Goal: Task Accomplishment & Management: Complete application form

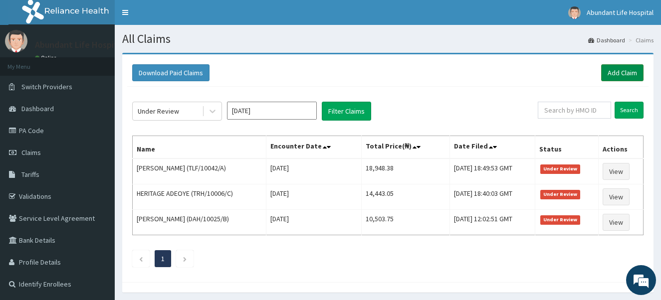
click at [619, 73] on link "Add Claim" at bounding box center [622, 72] width 42 height 17
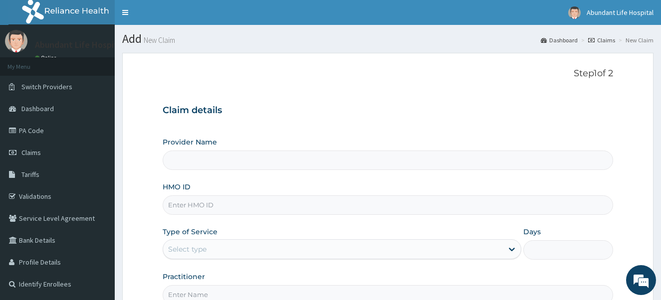
type input "Abundant Life Hospital Ltd."
click at [422, 210] on input "HMO ID" at bounding box center [388, 204] width 451 height 19
type input "NBC/11321/C"
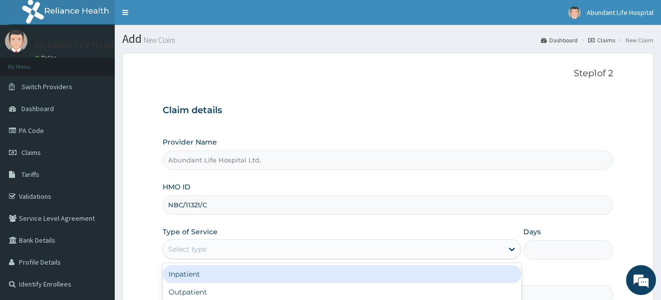
click at [239, 250] on div "Select type" at bounding box center [333, 249] width 340 height 16
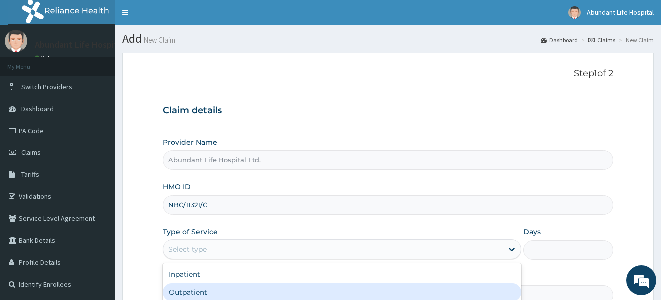
click at [238, 289] on div "Outpatient" at bounding box center [342, 292] width 359 height 18
type input "1"
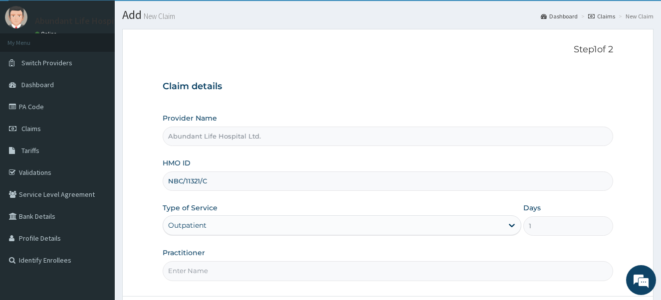
scroll to position [40, 0]
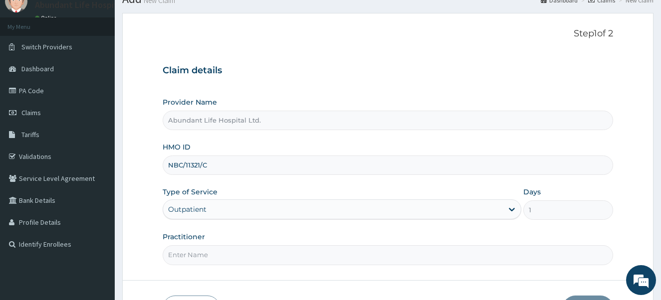
click at [391, 252] on input "Practitioner" at bounding box center [388, 254] width 451 height 19
type input "DR ADEOTAN"
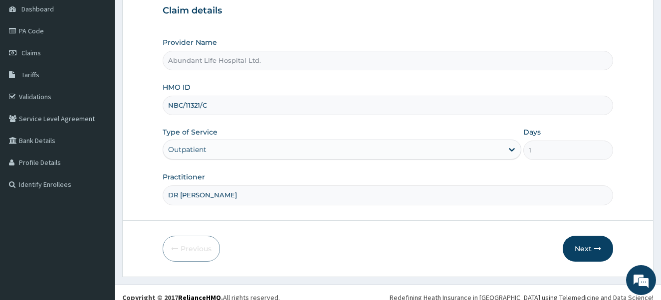
scroll to position [110, 0]
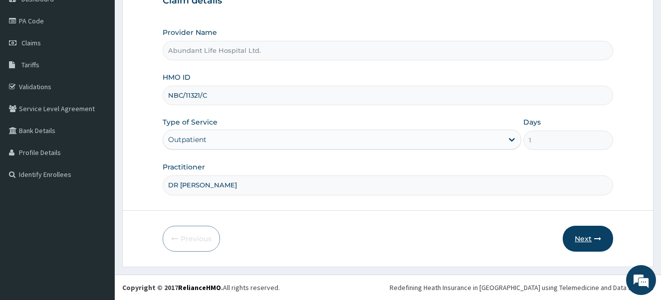
click at [591, 237] on button "Next" at bounding box center [587, 239] width 50 height 26
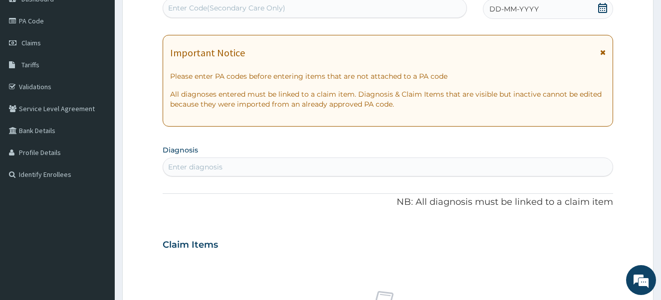
click at [603, 49] on icon at bounding box center [602, 52] width 5 height 7
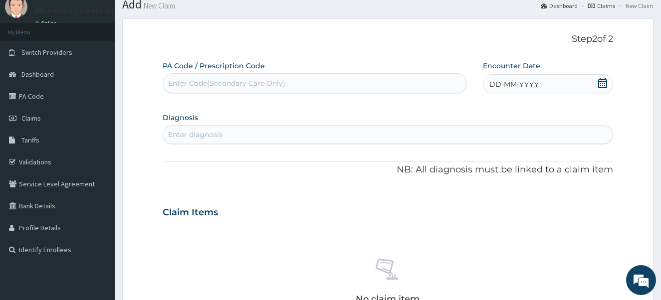
scroll to position [30, 0]
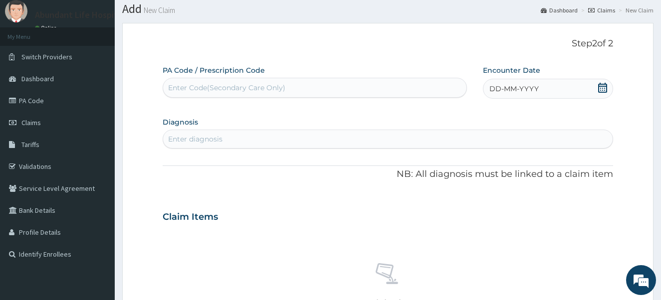
click at [603, 87] on icon at bounding box center [602, 88] width 10 height 10
click at [505, 151] on div "2" at bounding box center [505, 150] width 15 height 15
click at [399, 141] on div "Enter diagnosis" at bounding box center [388, 139] width 450 height 16
type input "PLASMO"
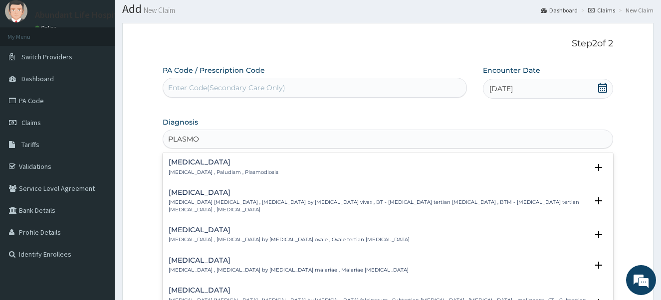
click at [178, 163] on h4 "Malaria" at bounding box center [224, 162] width 110 height 7
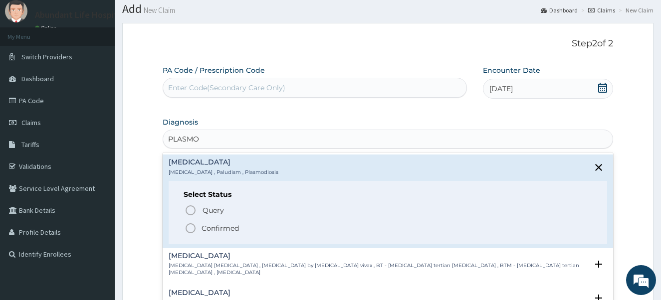
click at [192, 224] on circle "status option filled" at bounding box center [190, 228] width 9 height 9
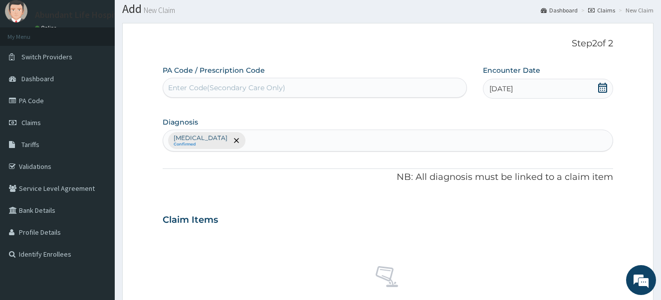
click at [225, 142] on div "Malaria Confirmed" at bounding box center [388, 140] width 450 height 21
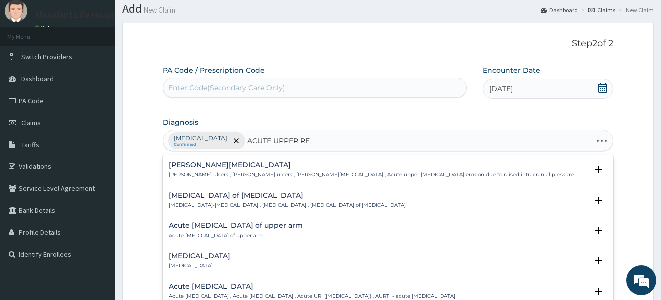
type input "ACUTE UPPER RES"
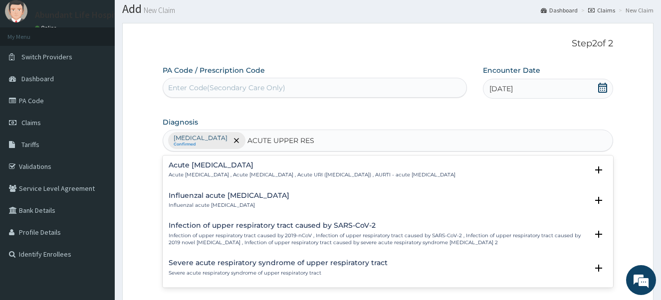
click at [192, 167] on h4 "Acute upper respiratory infection" at bounding box center [312, 165] width 287 height 7
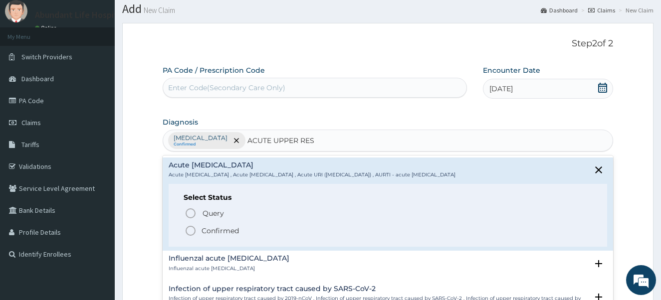
click at [187, 231] on icon "status option filled" at bounding box center [190, 231] width 12 height 12
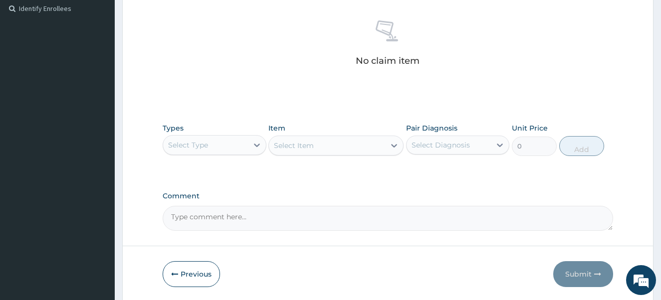
scroll to position [283, 0]
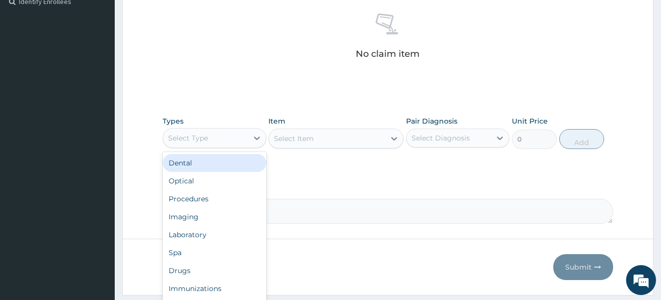
click at [222, 132] on div "Select Type" at bounding box center [205, 138] width 85 height 16
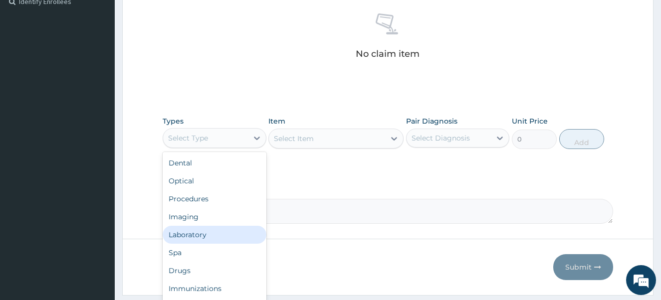
click at [219, 232] on div "Laboratory" at bounding box center [215, 235] width 104 height 18
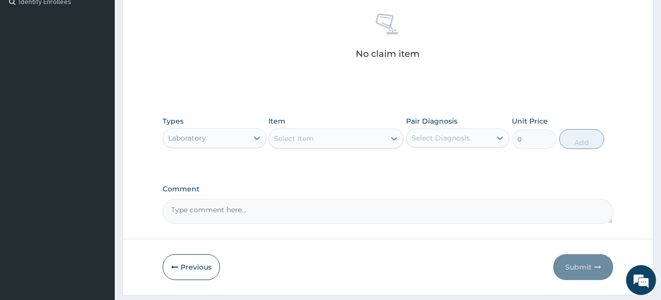
click at [322, 141] on div "Select Item" at bounding box center [327, 139] width 116 height 16
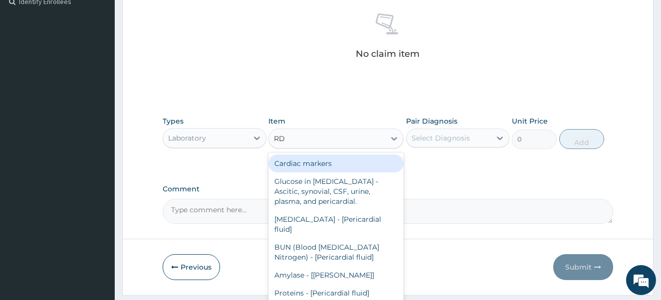
type input "RDT"
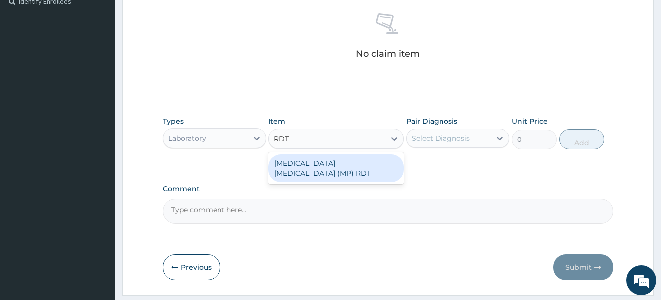
click at [314, 162] on div "MALARIA PARASITE (MP) RDT" at bounding box center [335, 169] width 135 height 28
type input "2000"
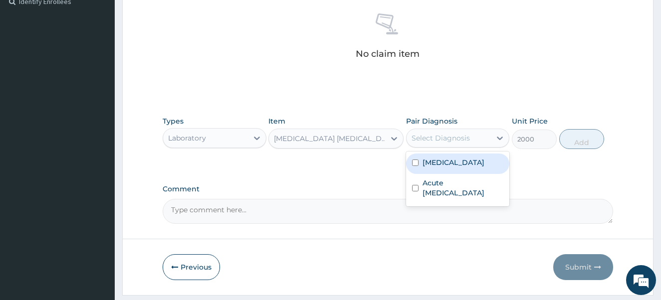
click at [435, 135] on div "Select Diagnosis" at bounding box center [440, 138] width 58 height 10
click at [414, 161] on input "checkbox" at bounding box center [415, 163] width 6 height 6
checkbox input "true"
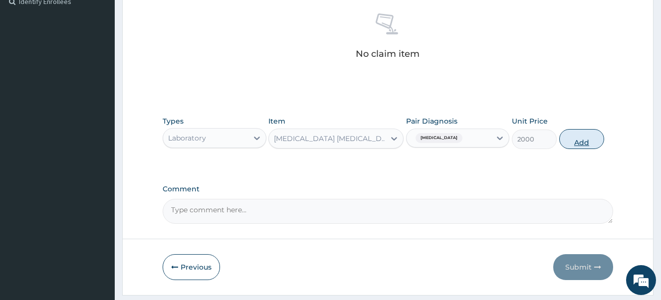
click at [576, 144] on button "Add" at bounding box center [581, 139] width 45 height 20
type input "0"
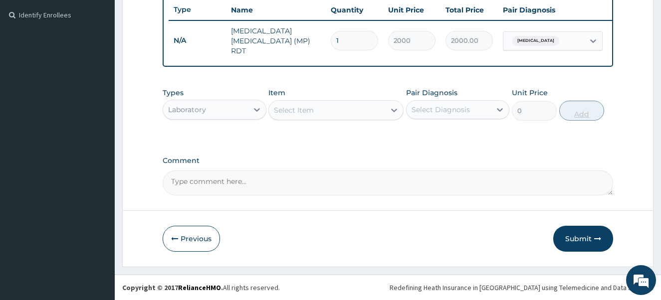
scroll to position [271, 0]
click at [230, 109] on div "Laboratory" at bounding box center [205, 110] width 85 height 16
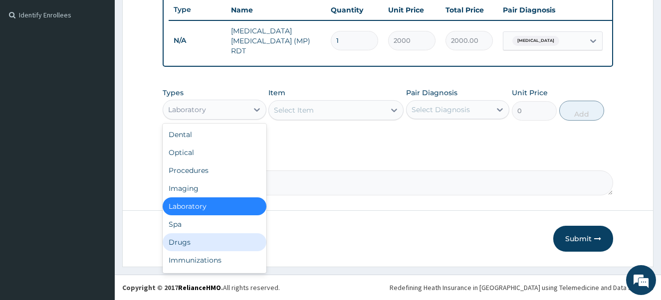
click at [226, 246] on div "Drugs" at bounding box center [215, 242] width 104 height 18
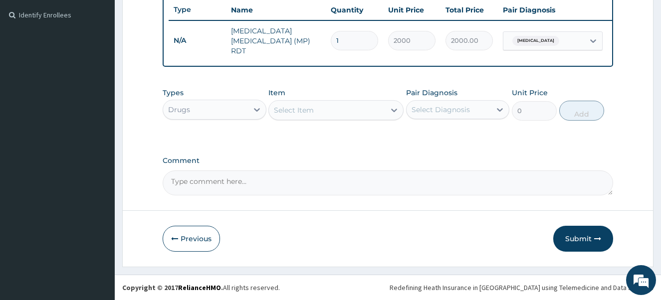
click at [327, 110] on div "Select Item" at bounding box center [327, 110] width 116 height 16
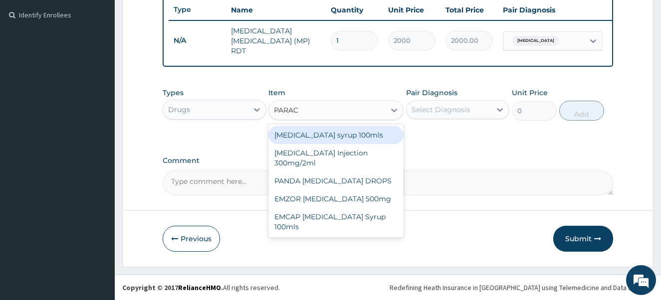
type input "PARACE"
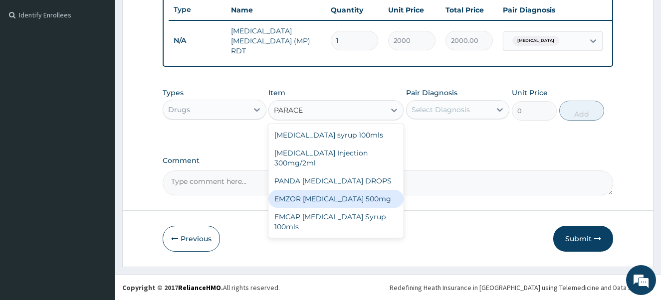
click at [321, 198] on div "EMZOR PARACETAMOL 500mg" at bounding box center [335, 199] width 135 height 18
type input "23.65"
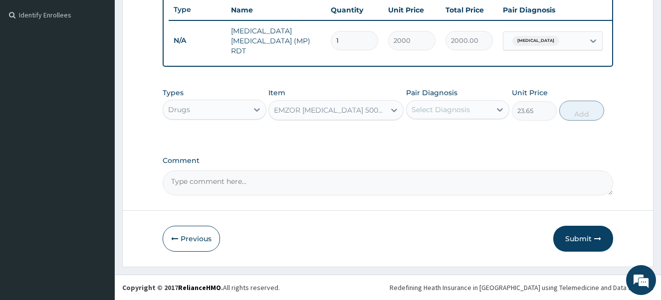
click at [440, 108] on div "Select Diagnosis" at bounding box center [440, 110] width 58 height 10
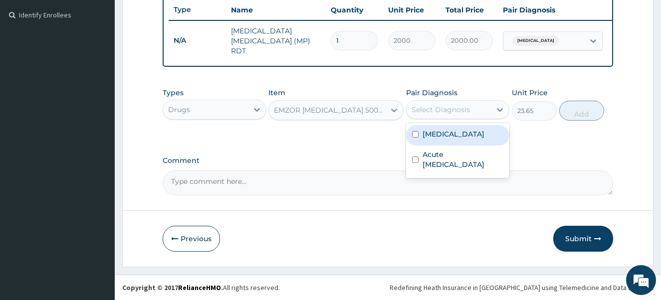
click at [415, 135] on input "checkbox" at bounding box center [415, 134] width 6 height 6
checkbox input "true"
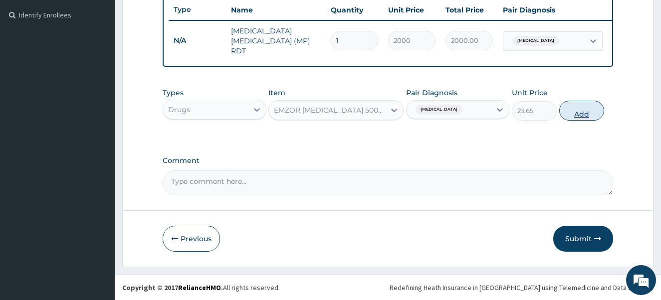
click at [578, 111] on button "Add" at bounding box center [581, 111] width 45 height 20
type input "0"
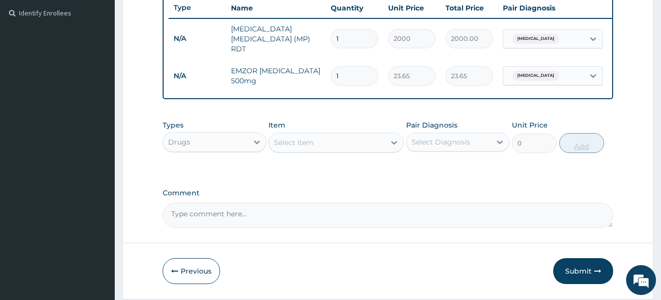
type input "18"
type input "425.70"
type input "18"
click at [336, 141] on div "Select Item" at bounding box center [327, 143] width 116 height 16
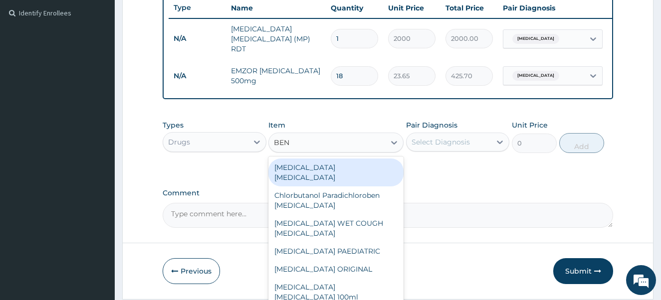
type input "BENY"
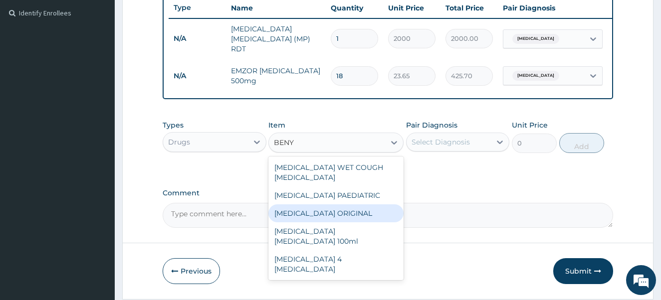
click at [309, 207] on div "[MEDICAL_DATA] ORIGINAL" at bounding box center [335, 213] width 135 height 18
type input "1773.75"
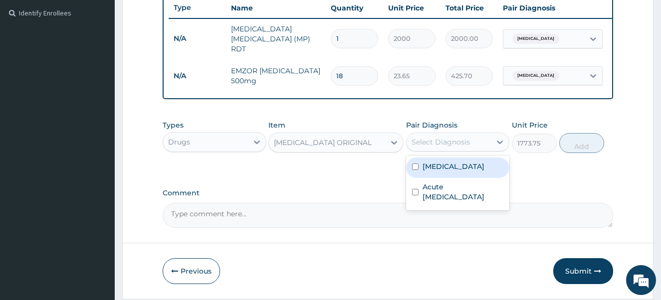
click at [442, 138] on div "Select Diagnosis" at bounding box center [448, 142] width 85 height 16
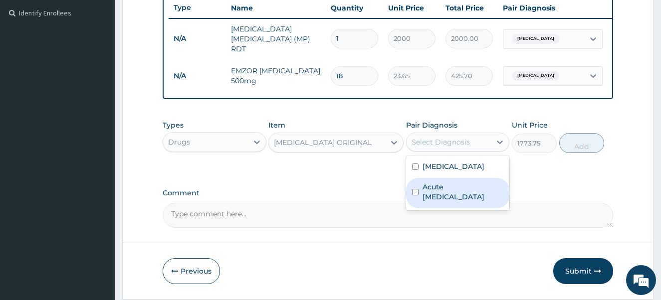
click at [412, 193] on input "checkbox" at bounding box center [415, 192] width 6 height 6
checkbox input "true"
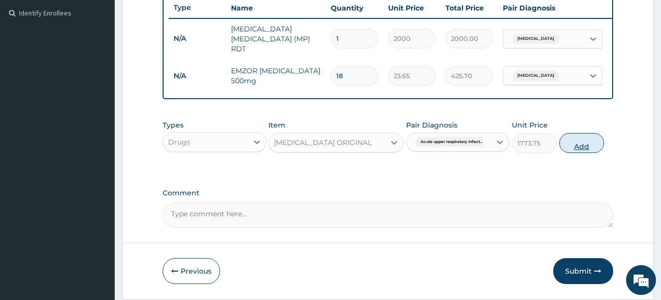
click at [577, 149] on button "Add" at bounding box center [581, 143] width 45 height 20
type input "0"
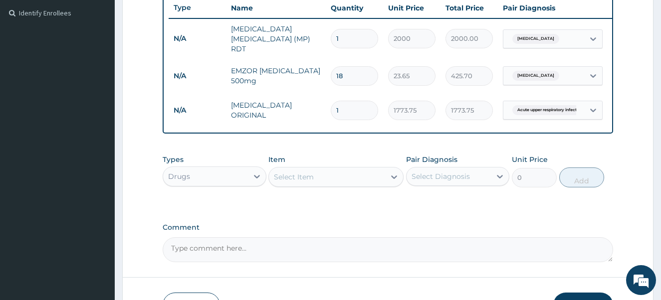
click at [315, 180] on div "Select Item" at bounding box center [327, 177] width 116 height 16
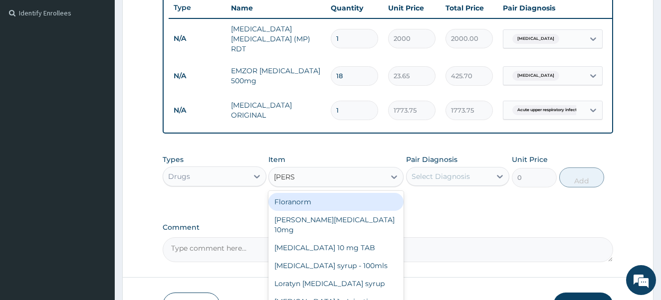
type input "LORAT"
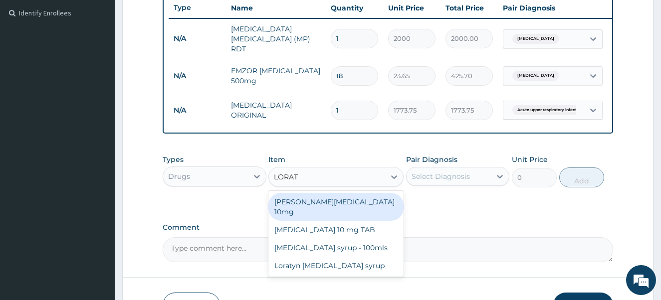
click at [313, 204] on div "[PERSON_NAME][MEDICAL_DATA] 10mg" at bounding box center [335, 207] width 135 height 28
type input "88.6875"
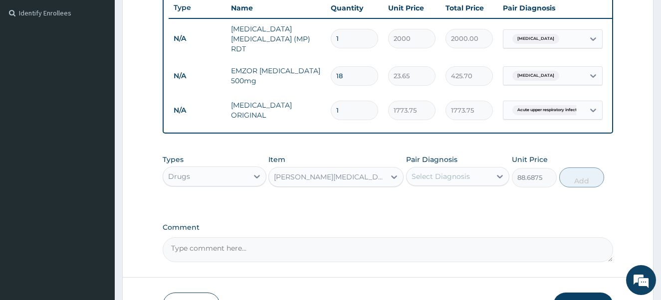
click at [439, 177] on div "Select Diagnosis" at bounding box center [440, 177] width 58 height 10
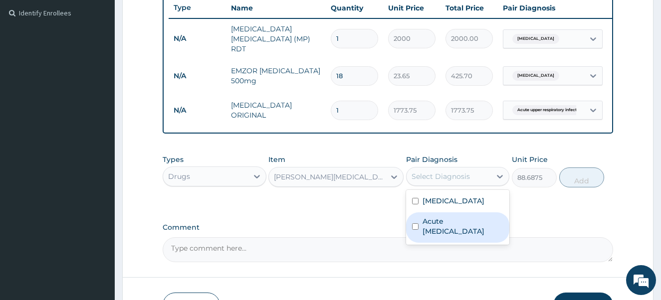
click at [413, 230] on input "checkbox" at bounding box center [415, 226] width 6 height 6
checkbox input "true"
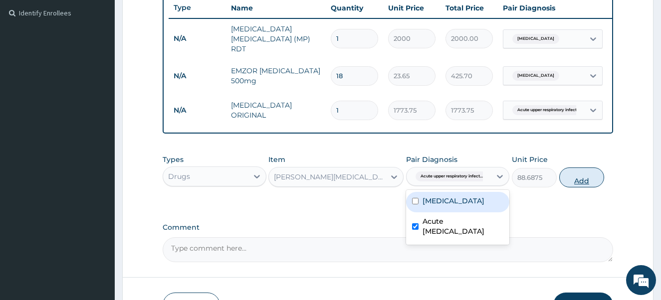
click at [576, 187] on button "Add" at bounding box center [581, 178] width 45 height 20
type input "0"
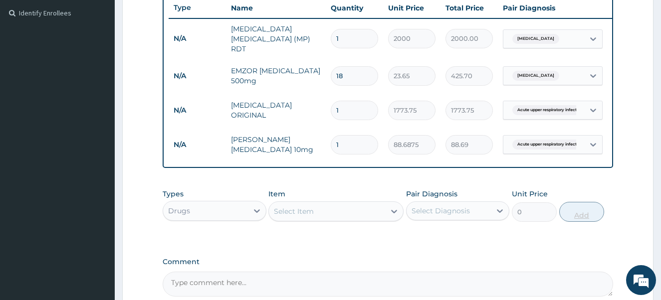
type input "10"
type input "886.88"
type input "10"
click at [355, 217] on div "Select Item" at bounding box center [327, 211] width 116 height 16
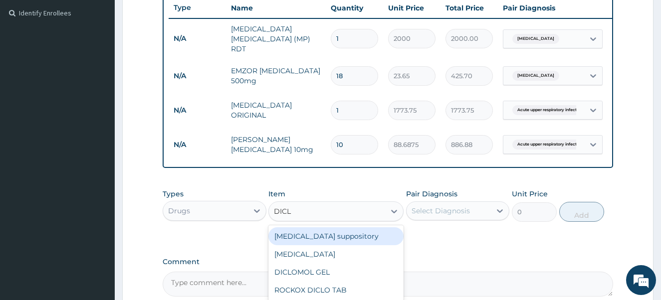
type input "DICLO"
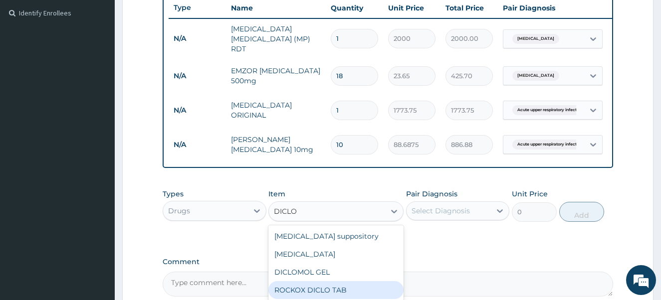
click at [345, 287] on div "ROCKOX DICLO TAB" at bounding box center [335, 290] width 135 height 18
type input "82.775"
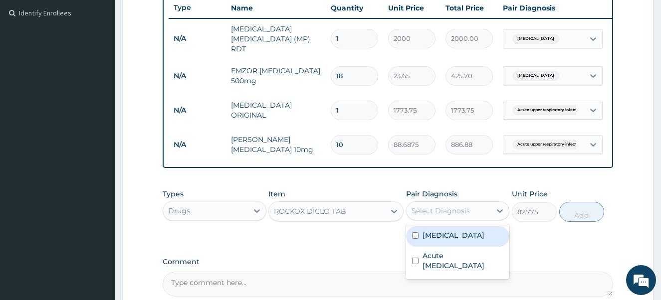
click at [440, 210] on div "Select Diagnosis" at bounding box center [440, 211] width 58 height 10
click at [414, 235] on input "checkbox" at bounding box center [415, 235] width 6 height 6
checkbox input "true"
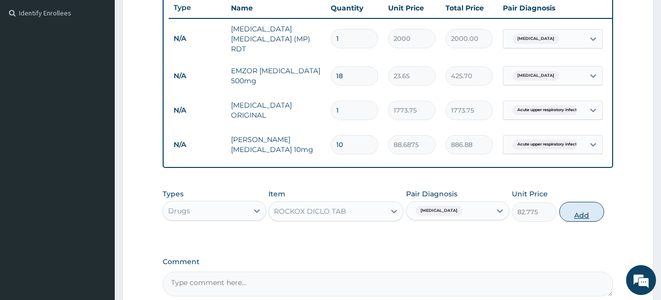
click at [576, 219] on button "Add" at bounding box center [581, 212] width 45 height 20
type input "0"
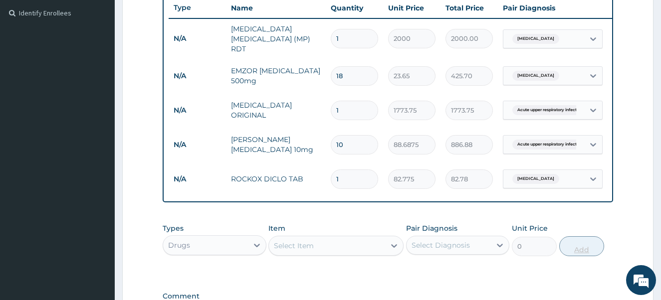
type input "10"
type input "827.75"
type input "10"
click at [202, 246] on div "Drugs" at bounding box center [205, 245] width 85 height 16
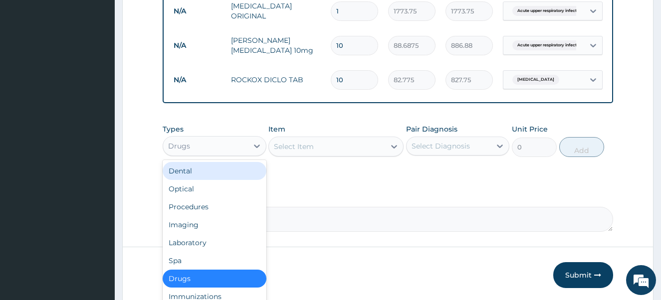
scroll to position [371, 0]
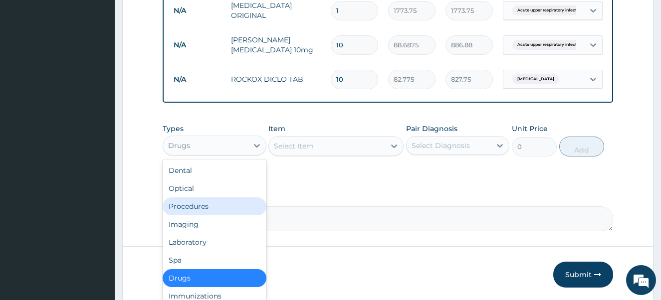
click at [206, 207] on div "Procedures" at bounding box center [215, 206] width 104 height 18
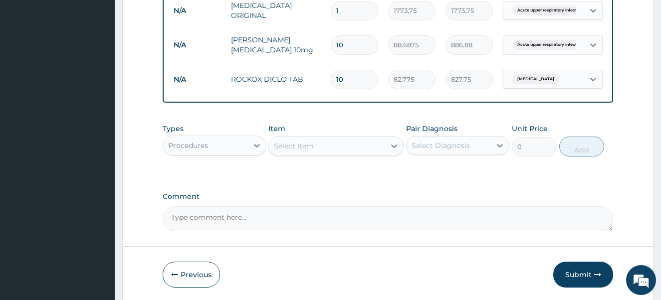
click at [303, 144] on div "Select Item" at bounding box center [294, 146] width 40 height 10
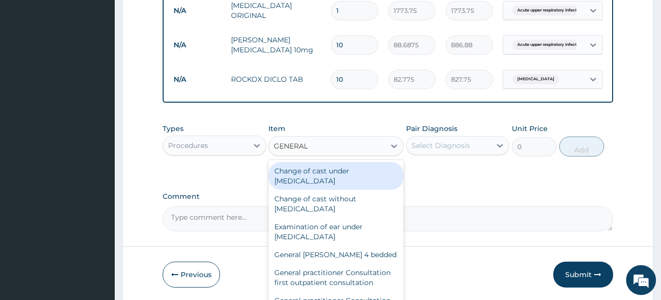
type input "GENERAL P"
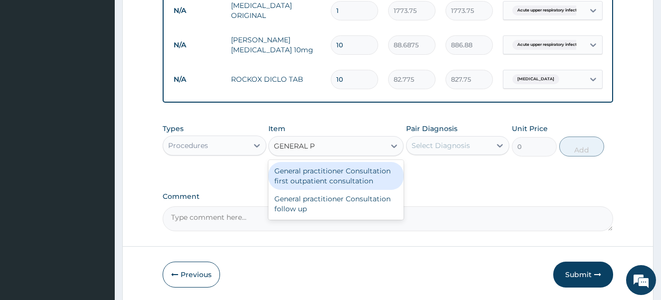
click at [302, 178] on div "General practitioner Consultation first outpatient consultation" at bounding box center [335, 176] width 135 height 28
type input "4000"
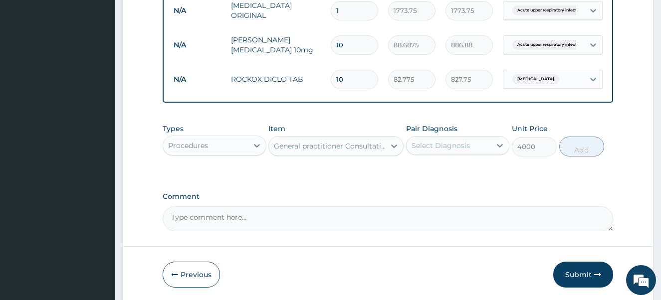
click at [472, 150] on div "Select Diagnosis" at bounding box center [448, 146] width 85 height 16
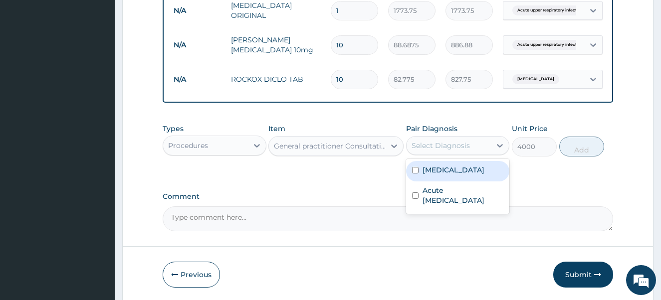
click at [415, 170] on input "checkbox" at bounding box center [415, 170] width 6 height 6
checkbox input "true"
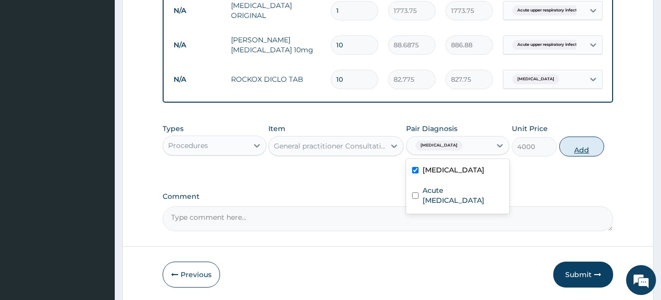
click at [583, 146] on button "Add" at bounding box center [581, 147] width 45 height 20
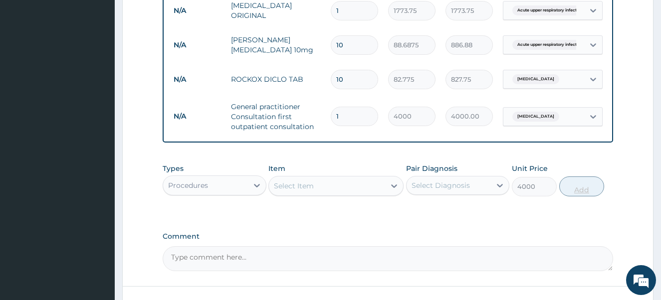
type input "0"
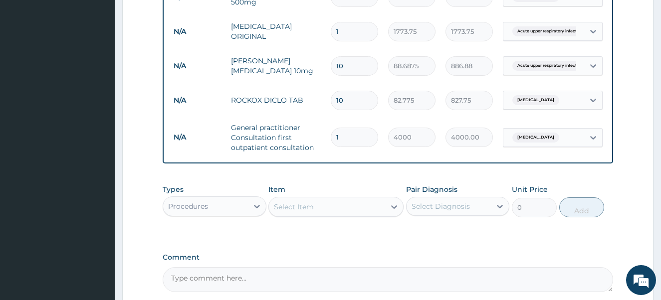
scroll to position [351, 0]
click at [237, 208] on div "Procedures" at bounding box center [205, 205] width 85 height 16
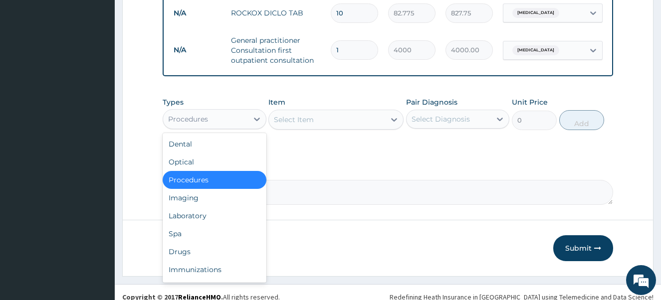
scroll to position [449, 0]
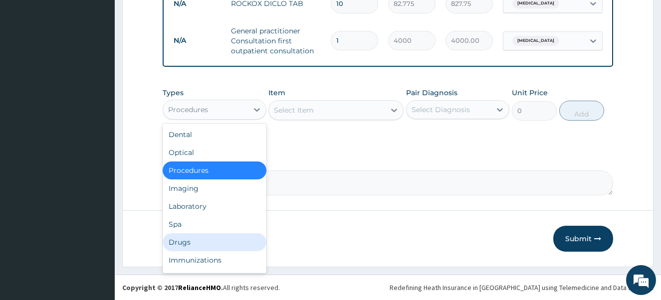
click at [215, 237] on div "Drugs" at bounding box center [215, 242] width 104 height 18
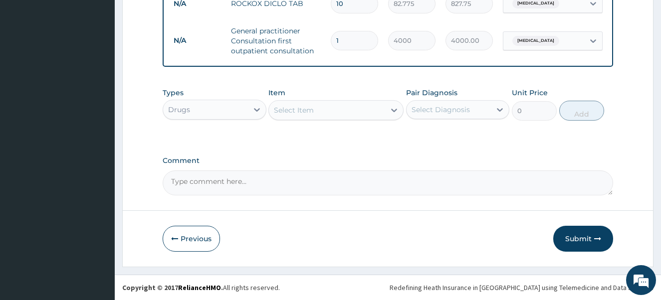
click at [280, 115] on div "Select Item" at bounding box center [327, 110] width 116 height 16
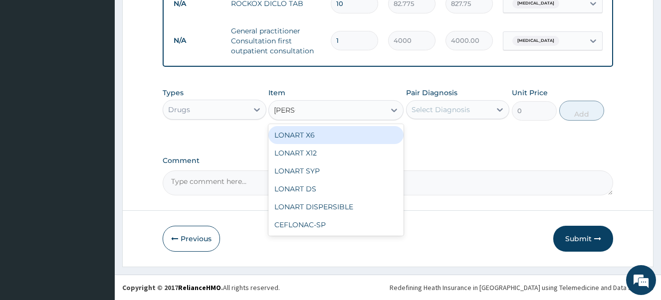
type input "LONAR"
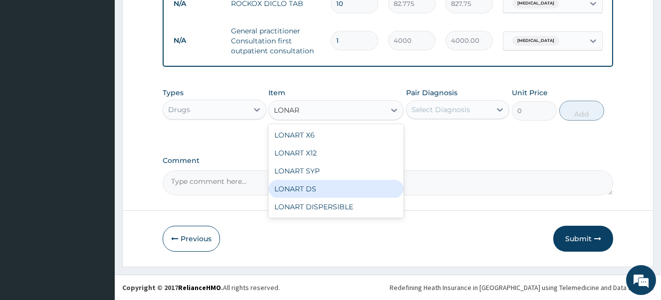
click at [289, 189] on div "LONART DS" at bounding box center [335, 189] width 135 height 18
type input "473"
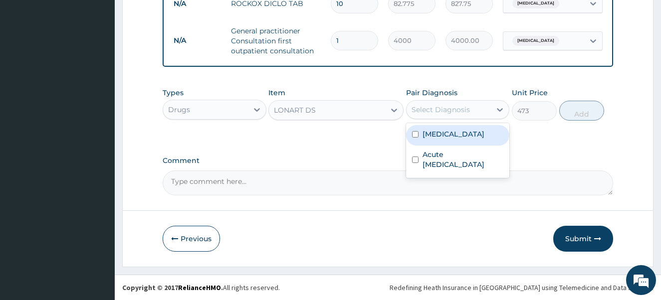
click at [434, 111] on div "Select Diagnosis" at bounding box center [440, 110] width 58 height 10
click at [416, 133] on input "checkbox" at bounding box center [415, 134] width 6 height 6
checkbox input "true"
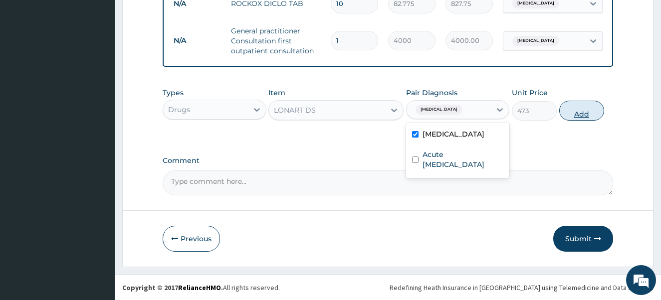
click at [570, 112] on button "Add" at bounding box center [581, 111] width 45 height 20
type input "0"
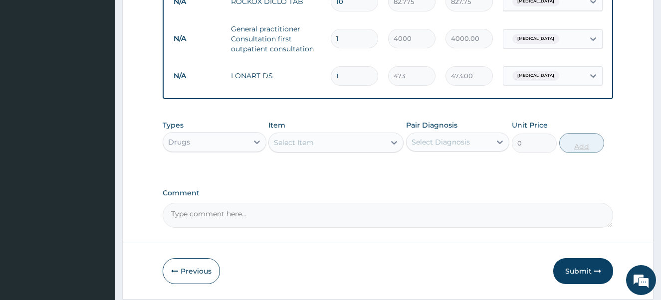
type input "0.00"
type input "6"
type input "2838.00"
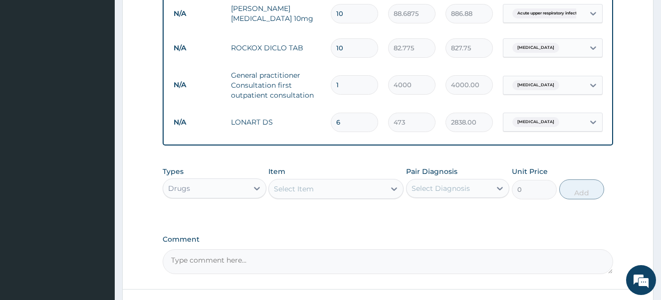
scroll to position [422, 0]
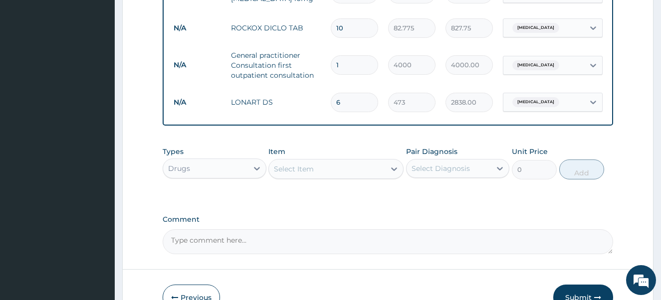
type input "6"
click at [368, 172] on div "Select Item" at bounding box center [327, 169] width 116 height 16
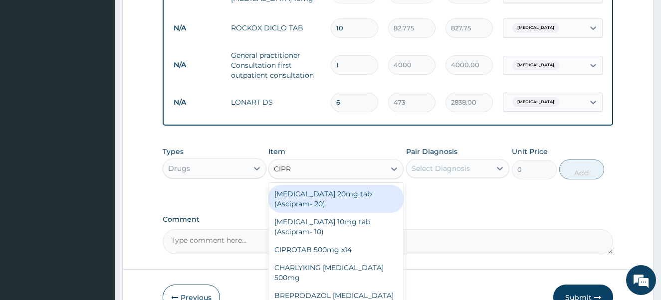
type input "CIPRO"
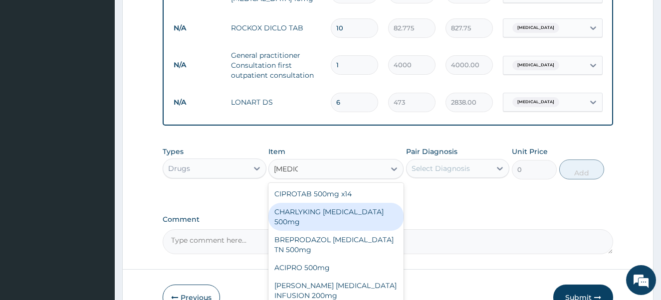
click at [353, 216] on div "CHARLYKING CIPROFLOXACIN 500mg" at bounding box center [335, 217] width 135 height 28
type input "177.375"
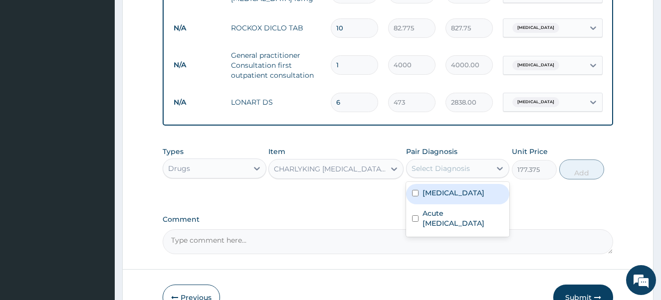
click at [445, 176] on div "Select Diagnosis" at bounding box center [448, 169] width 85 height 16
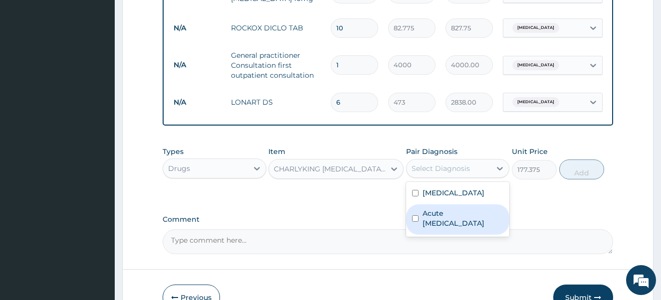
click at [413, 218] on input "checkbox" at bounding box center [415, 218] width 6 height 6
checkbox input "true"
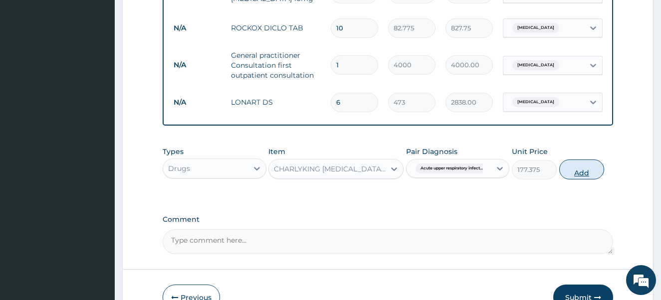
click at [589, 172] on button "Add" at bounding box center [581, 170] width 45 height 20
type input "0"
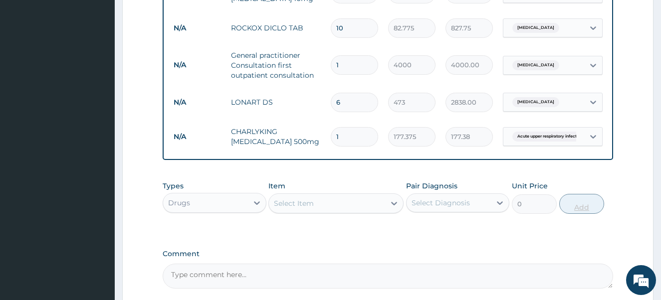
type input "10"
type input "1773.75"
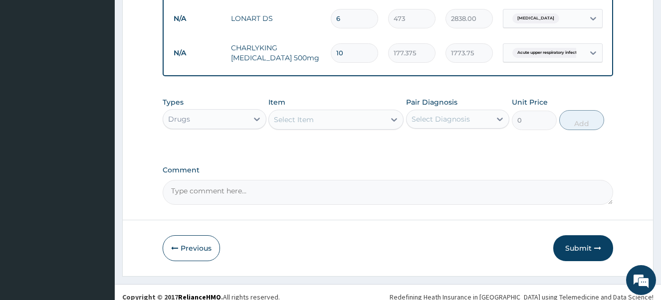
scroll to position [518, 0]
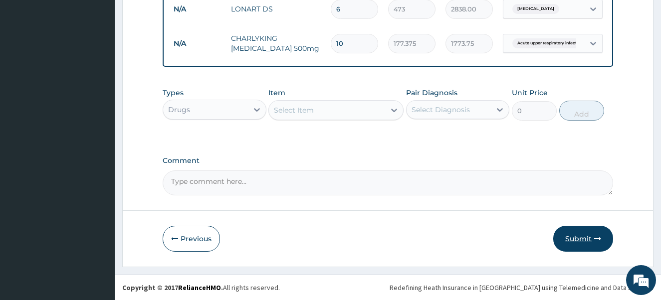
type input "10"
click at [575, 239] on button "Submit" at bounding box center [583, 239] width 60 height 26
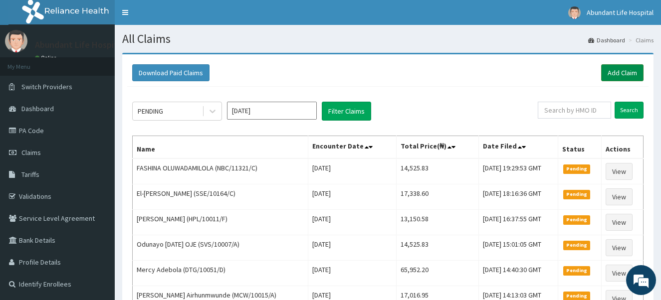
click at [614, 69] on link "Add Claim" at bounding box center [622, 72] width 42 height 17
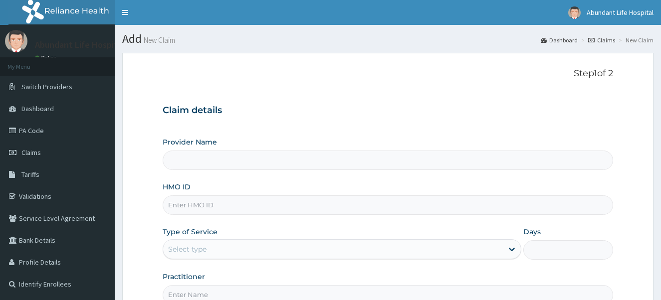
click at [376, 205] on input "HMO ID" at bounding box center [388, 204] width 451 height 19
drag, startPoint x: 376, startPoint y: 204, endPoint x: 335, endPoint y: 207, distance: 41.0
click at [335, 207] on input "HMO ID" at bounding box center [388, 204] width 451 height 19
type input "Abundant Life Hospital Ltd."
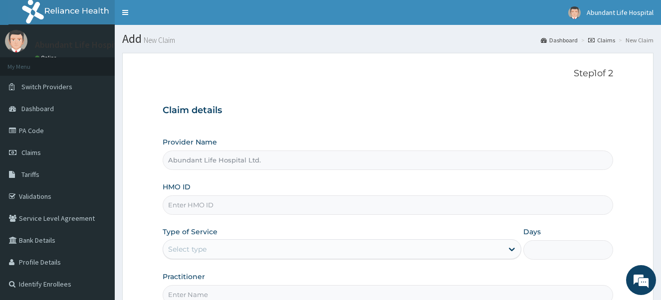
click at [276, 203] on input "HMO ID" at bounding box center [388, 204] width 451 height 19
type input "NBC/11321/B"
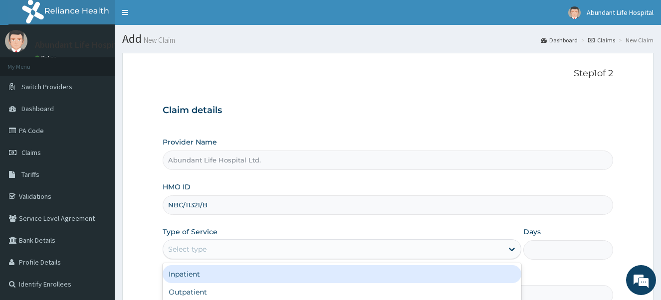
click at [259, 246] on div "Select type" at bounding box center [333, 249] width 340 height 16
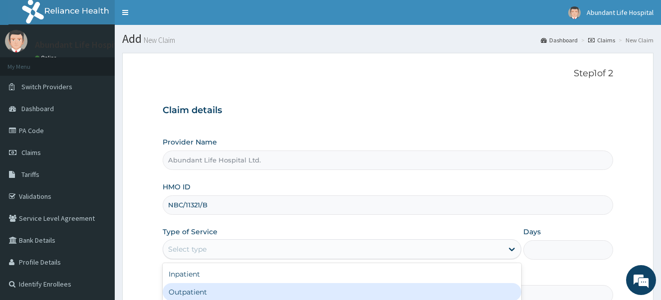
click at [259, 291] on div "Outpatient" at bounding box center [342, 292] width 359 height 18
type input "1"
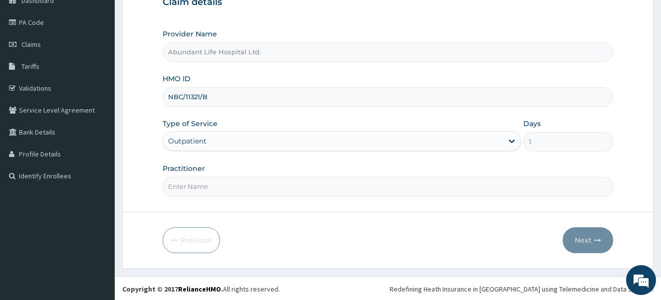
scroll to position [110, 0]
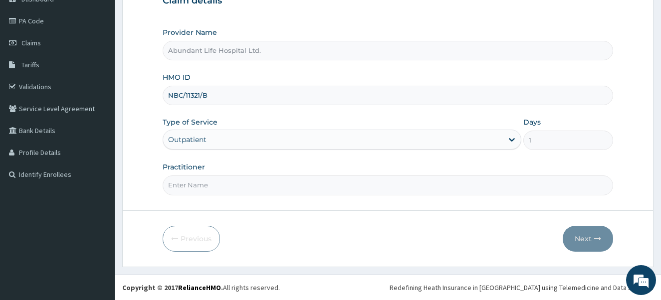
click at [315, 190] on input "Practitioner" at bounding box center [388, 185] width 451 height 19
type input "DR ADEOTAN"
click at [585, 241] on button "Next" at bounding box center [587, 239] width 50 height 26
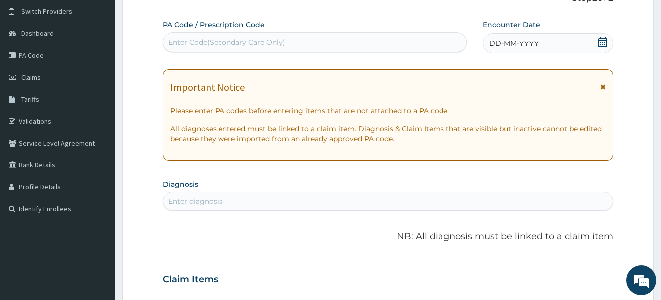
scroll to position [70, 0]
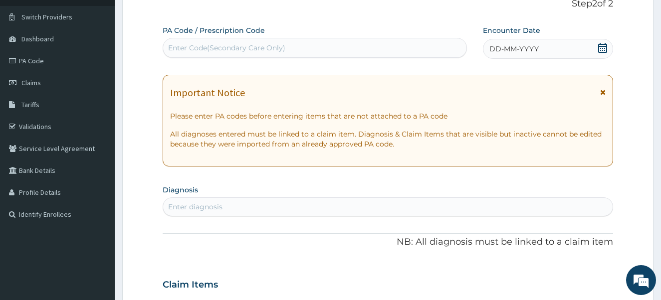
click at [603, 45] on icon at bounding box center [602, 48] width 10 height 10
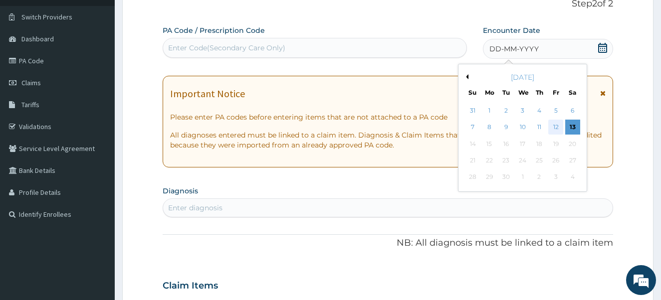
click at [557, 128] on div "12" at bounding box center [555, 127] width 15 height 15
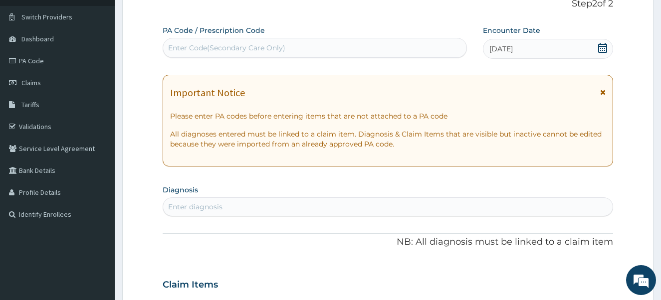
click at [604, 50] on icon at bounding box center [602, 48] width 9 height 10
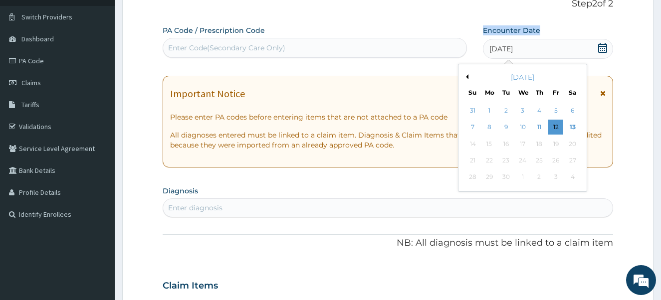
click at [604, 50] on icon at bounding box center [602, 48] width 9 height 10
click at [508, 112] on div "2" at bounding box center [505, 110] width 15 height 15
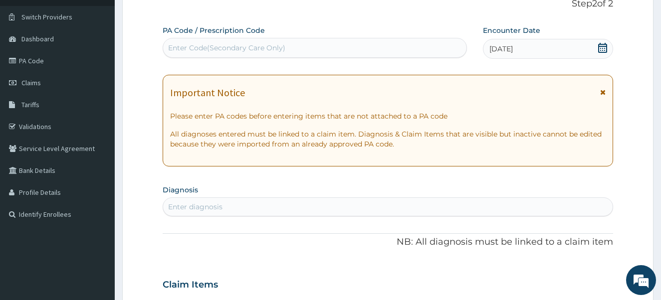
click at [432, 217] on div "PA Code / Prescription Code Enter Code(Secondary Care Only) Encounter Date 02-0…" at bounding box center [388, 283] width 451 height 516
click at [418, 203] on div "Enter diagnosis" at bounding box center [388, 207] width 450 height 16
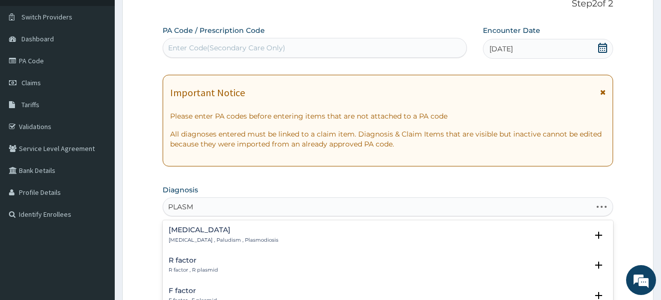
type input "PLASMO"
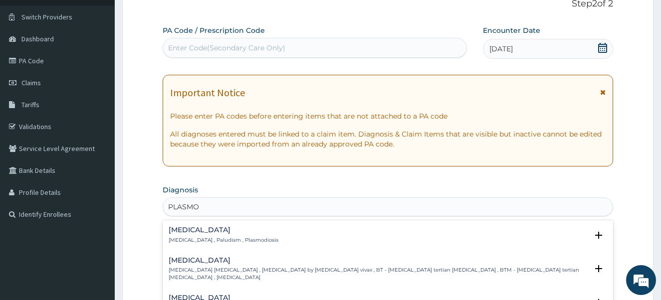
click at [221, 242] on p "Malaria , Paludism , Plasmodiosis" at bounding box center [224, 240] width 110 height 7
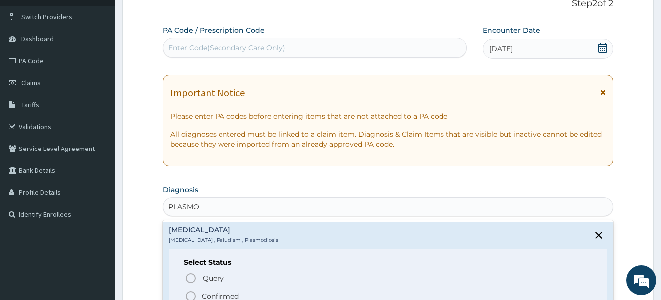
click at [190, 293] on icon "status option filled" at bounding box center [190, 296] width 12 height 12
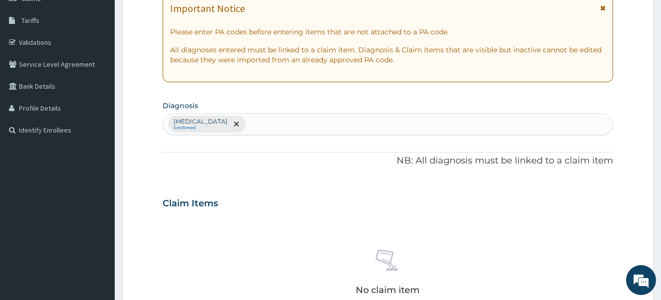
scroll to position [170, 0]
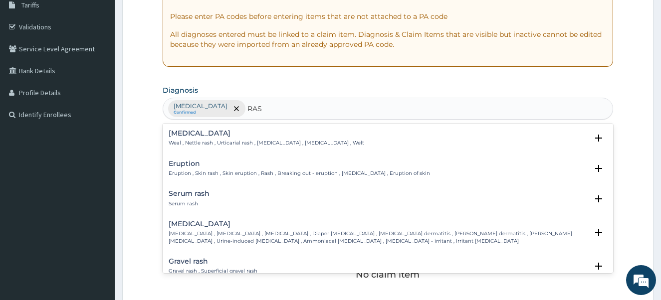
type input "RASH"
click at [191, 162] on h4 "Eruption" at bounding box center [299, 163] width 261 height 7
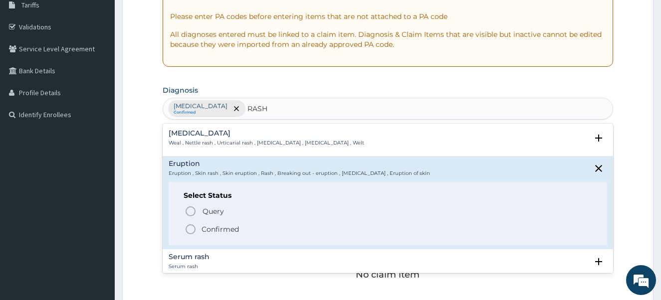
click at [190, 226] on icon "status option filled" at bounding box center [190, 229] width 12 height 12
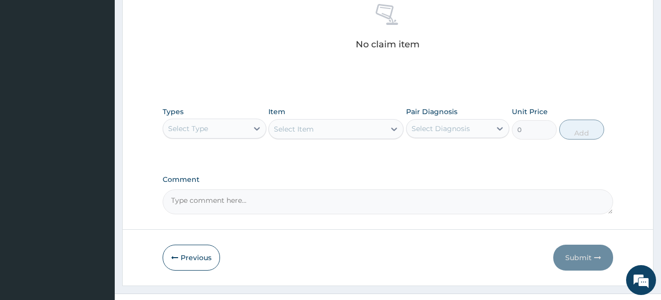
scroll to position [409, 0]
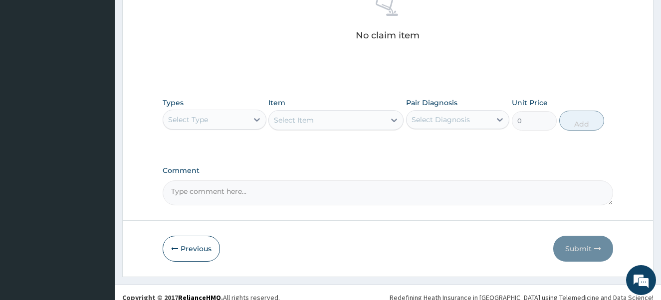
click at [226, 122] on div "Select Type" at bounding box center [205, 120] width 85 height 16
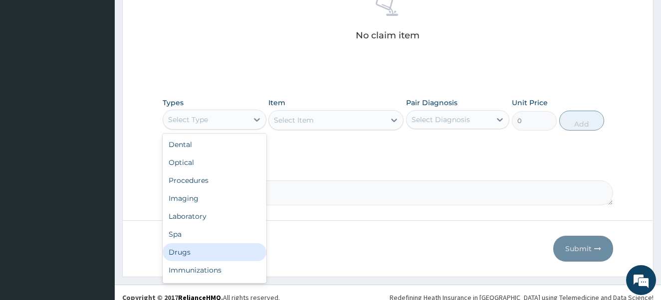
click at [203, 253] on div "Drugs" at bounding box center [215, 252] width 104 height 18
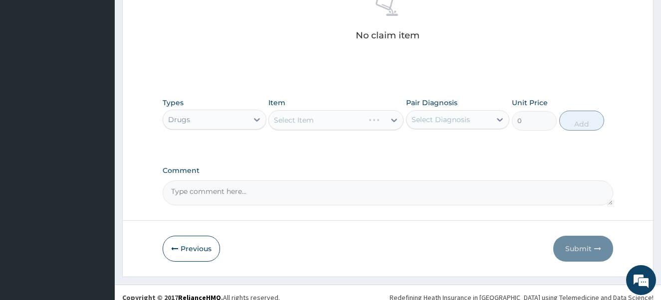
click at [302, 120] on div "Select Item" at bounding box center [335, 120] width 135 height 20
click at [302, 120] on div "Select Item" at bounding box center [294, 120] width 40 height 10
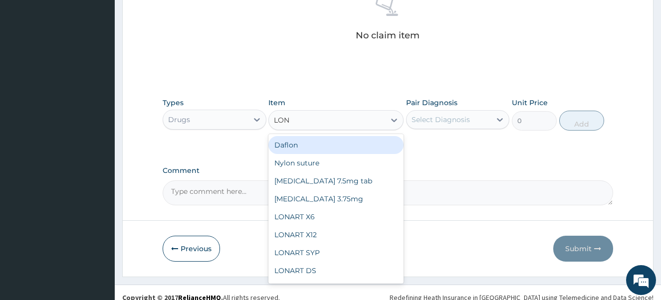
type input "LONA"
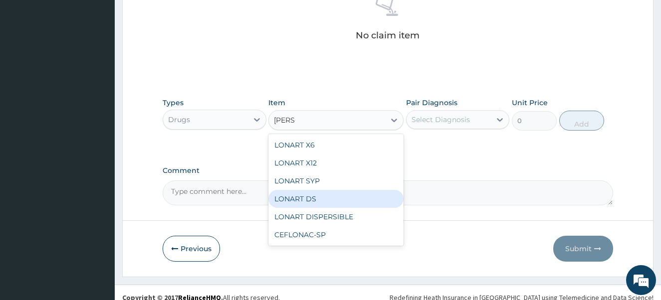
click at [300, 196] on div "LONART DS" at bounding box center [335, 199] width 135 height 18
type input "473"
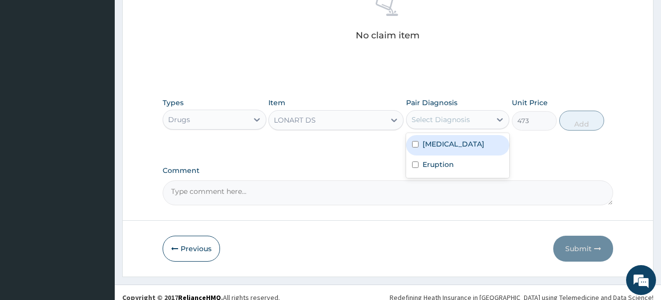
click at [430, 120] on div "Select Diagnosis" at bounding box center [440, 120] width 58 height 10
click at [414, 144] on input "checkbox" at bounding box center [415, 144] width 6 height 6
checkbox input "true"
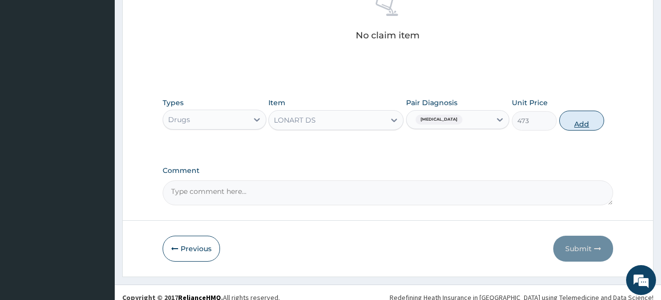
click at [582, 125] on button "Add" at bounding box center [581, 121] width 45 height 20
type input "0"
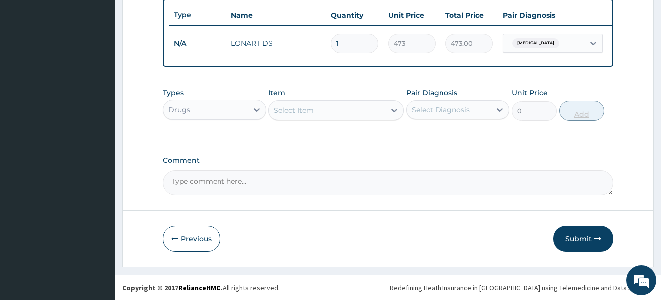
scroll to position [379, 0]
type input "0.00"
type input "6"
type input "2838.00"
type input "6"
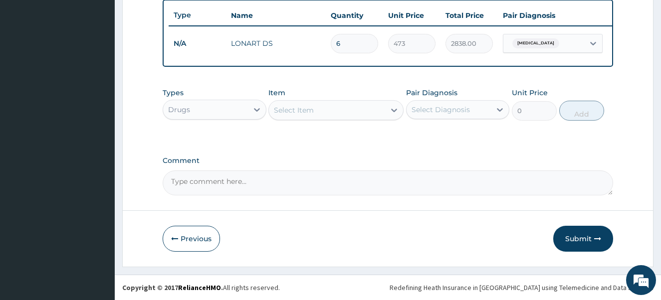
click at [366, 107] on div "Select Item" at bounding box center [327, 110] width 116 height 16
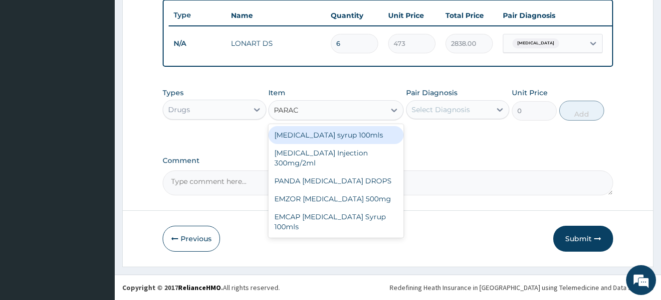
type input "PARACE"
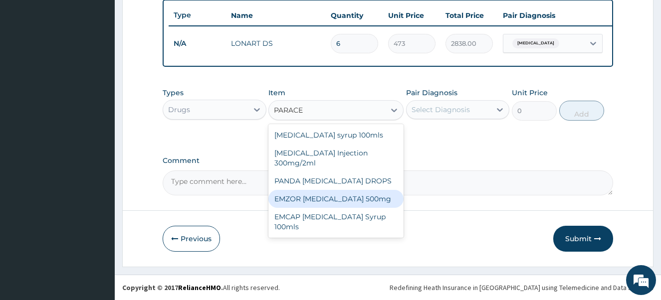
click at [355, 198] on div "EMZOR PARACETAMOL 500mg" at bounding box center [335, 199] width 135 height 18
type input "23.65"
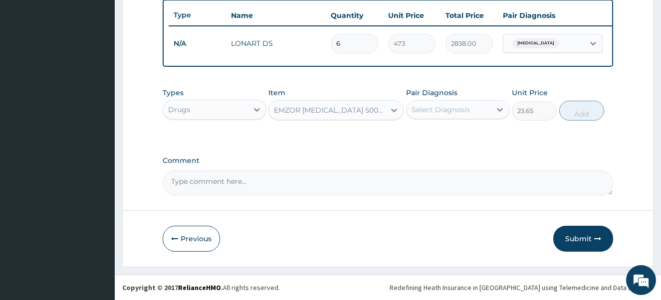
click at [456, 114] on div "Select Diagnosis" at bounding box center [440, 110] width 58 height 10
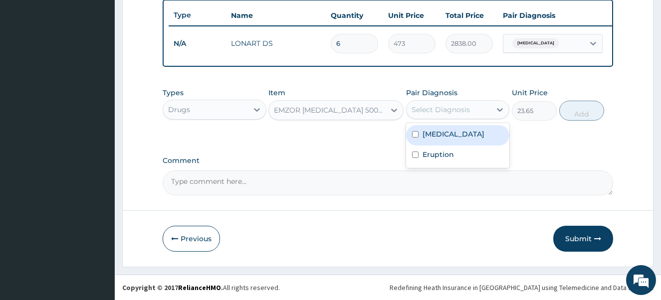
click at [414, 133] on input "checkbox" at bounding box center [415, 134] width 6 height 6
checkbox input "true"
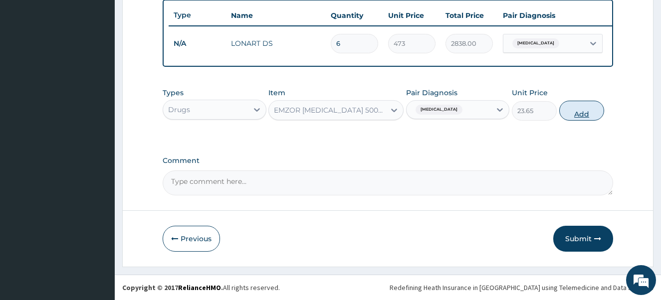
click at [576, 117] on button "Add" at bounding box center [581, 111] width 45 height 20
type input "0"
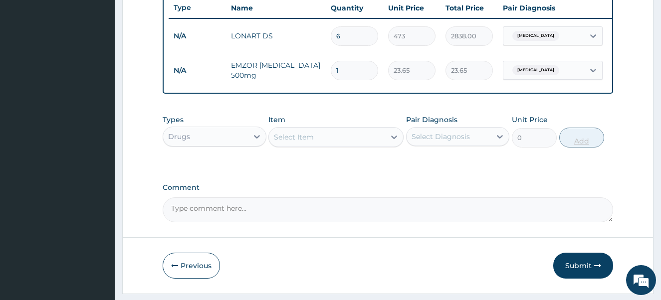
type input "18"
type input "425.70"
type input "18"
click at [349, 142] on div "Select Item" at bounding box center [327, 137] width 116 height 16
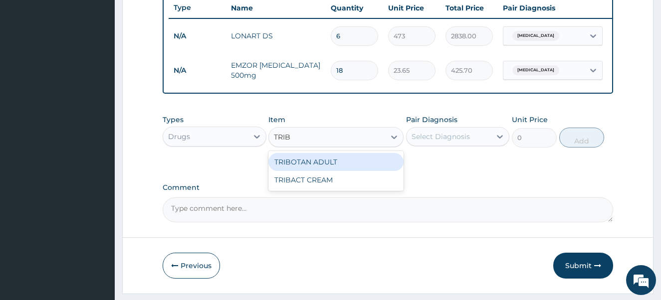
type input "TRIBA"
click at [347, 168] on div "TRIBACT CREAM" at bounding box center [335, 162] width 135 height 18
type input "1500"
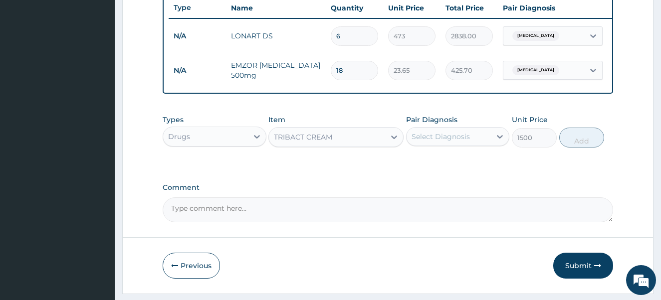
click at [450, 142] on div "Select Diagnosis" at bounding box center [440, 137] width 58 height 10
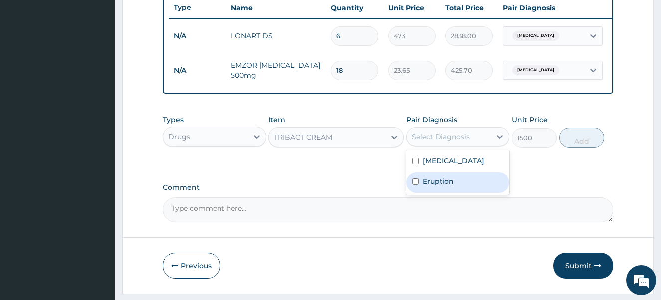
click at [415, 185] on input "checkbox" at bounding box center [415, 182] width 6 height 6
checkbox input "true"
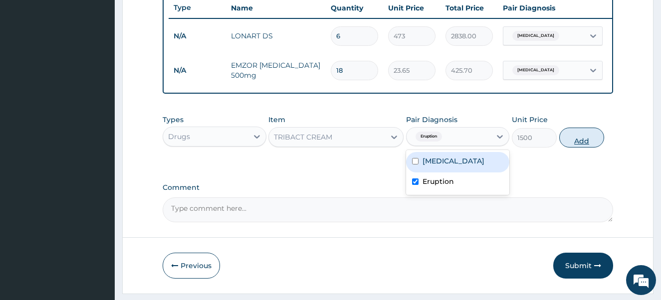
click at [592, 145] on button "Add" at bounding box center [581, 138] width 45 height 20
type input "0"
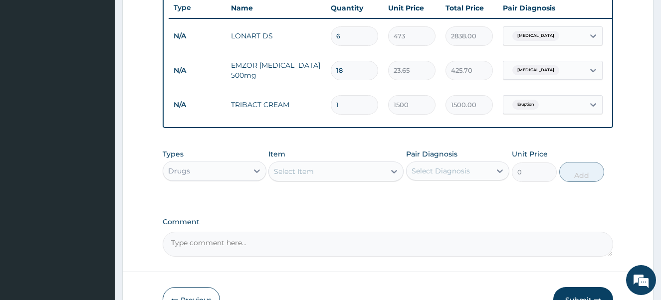
click at [201, 179] on div "Drugs" at bounding box center [205, 171] width 85 height 16
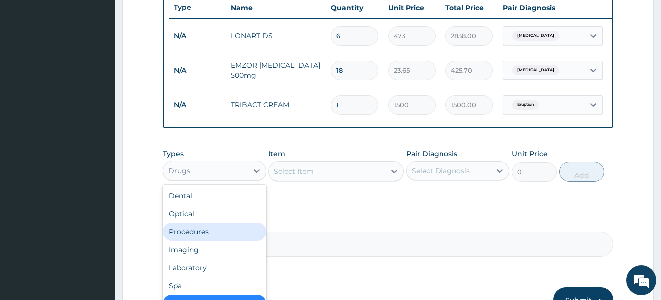
click at [199, 238] on div "Procedures" at bounding box center [215, 232] width 104 height 18
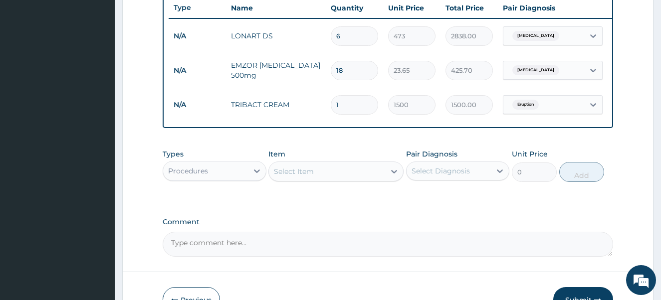
click at [331, 177] on div "Select Item" at bounding box center [327, 172] width 116 height 16
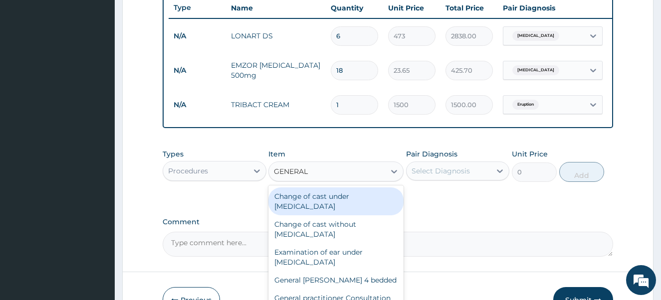
type input "GENERAL P"
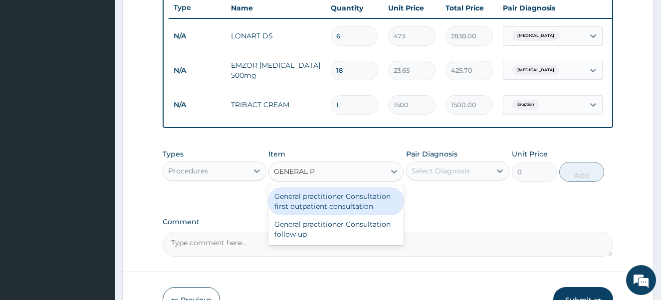
click at [322, 211] on div "General practitioner Consultation first outpatient consultation" at bounding box center [335, 201] width 135 height 28
type input "4000"
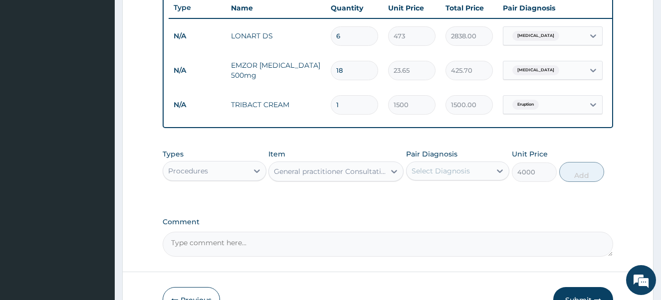
click at [441, 176] on div "Select Diagnosis" at bounding box center [440, 171] width 58 height 10
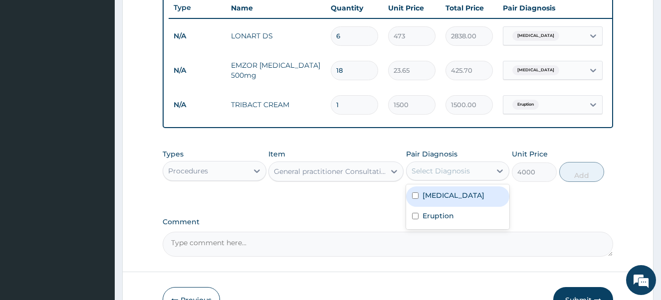
click at [416, 199] on input "checkbox" at bounding box center [415, 195] width 6 height 6
checkbox input "true"
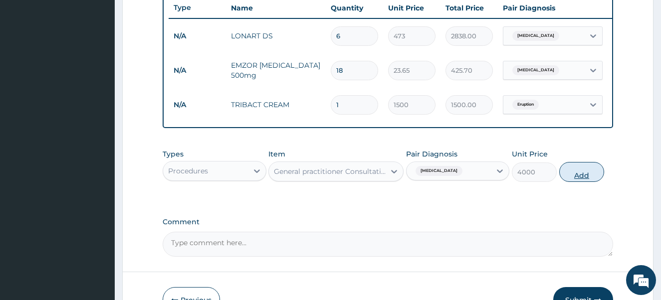
click at [584, 180] on button "Add" at bounding box center [581, 172] width 45 height 20
type input "0"
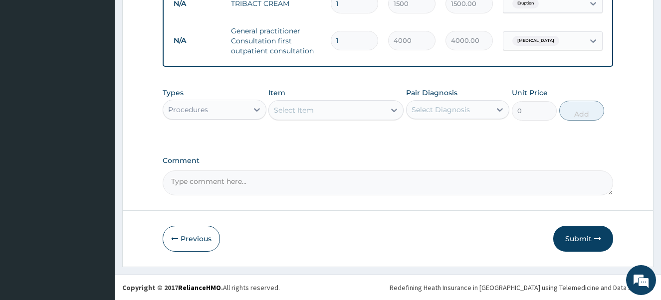
scroll to position [488, 0]
click at [582, 238] on button "Submit" at bounding box center [583, 239] width 60 height 26
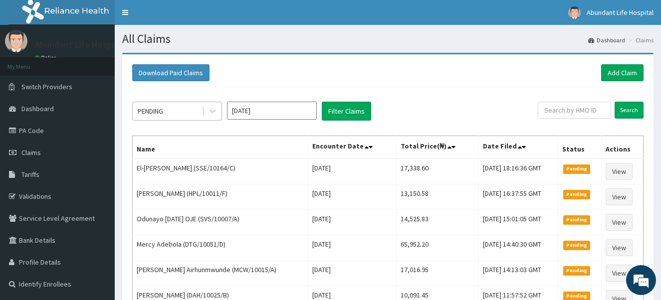
click at [188, 109] on div "PENDING" at bounding box center [167, 111] width 69 height 16
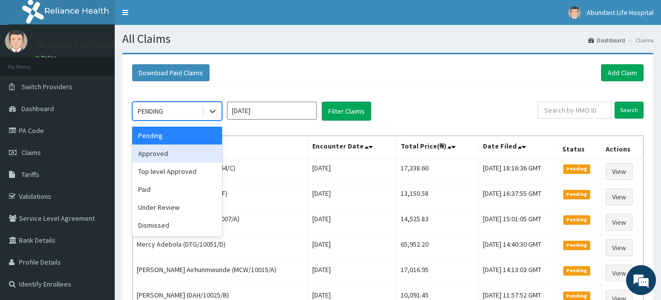
click at [183, 155] on div "Approved" at bounding box center [177, 154] width 90 height 18
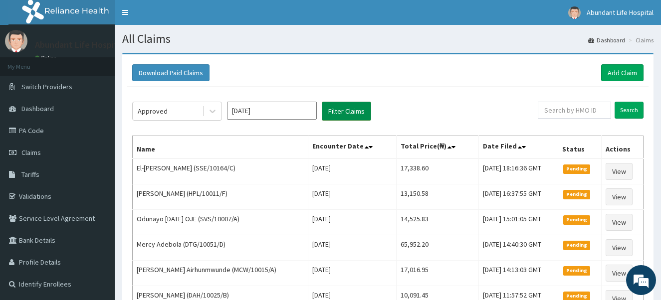
click at [346, 114] on button "Filter Claims" at bounding box center [346, 111] width 49 height 19
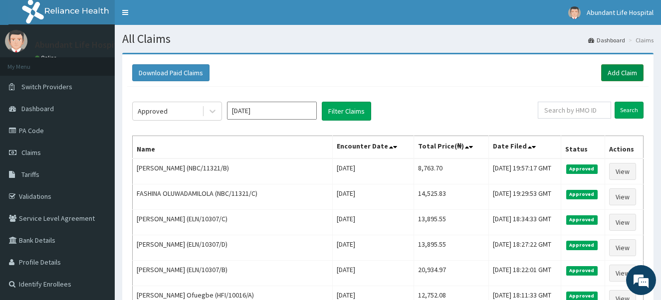
click at [622, 72] on link "Add Claim" at bounding box center [622, 72] width 42 height 17
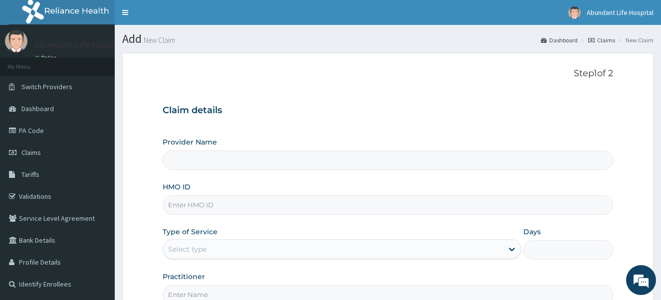
type input "Abundant Life Hospital Ltd."
click at [305, 206] on input "HMO ID" at bounding box center [388, 204] width 451 height 19
type input "TLF/10013/E"
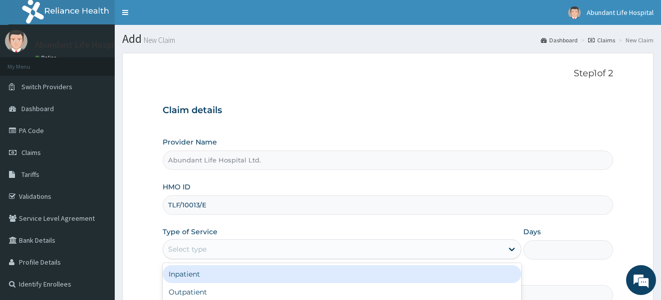
click at [263, 246] on div "Select type" at bounding box center [333, 249] width 340 height 16
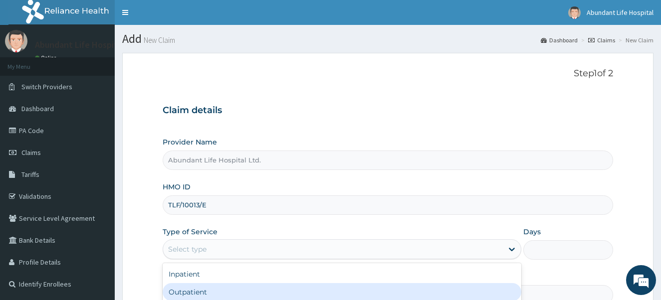
click at [260, 291] on div "Outpatient" at bounding box center [342, 292] width 359 height 18
type input "1"
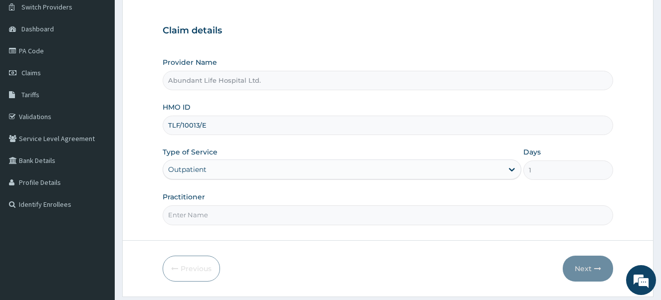
scroll to position [100, 0]
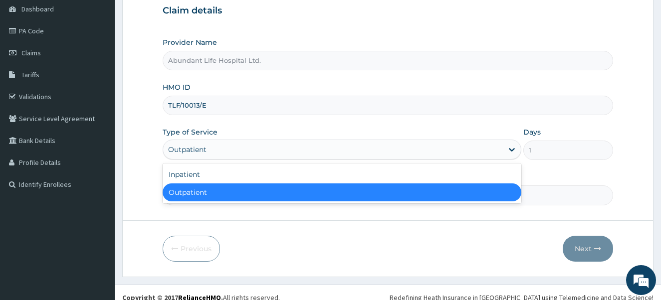
click at [364, 156] on div "Outpatient" at bounding box center [333, 150] width 340 height 16
click at [343, 199] on div "Outpatient" at bounding box center [342, 192] width 359 height 18
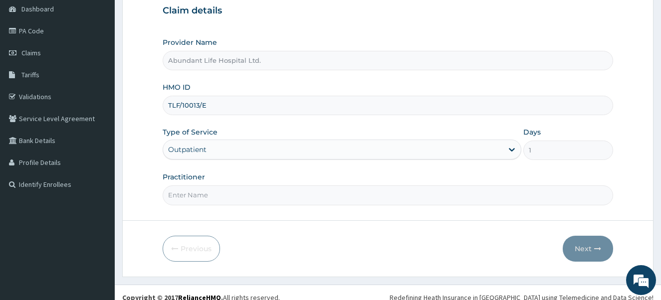
click at [241, 194] on input "Practitioner" at bounding box center [388, 194] width 451 height 19
type input "DR ADEOTAN"
click at [583, 249] on button "Next" at bounding box center [587, 249] width 50 height 26
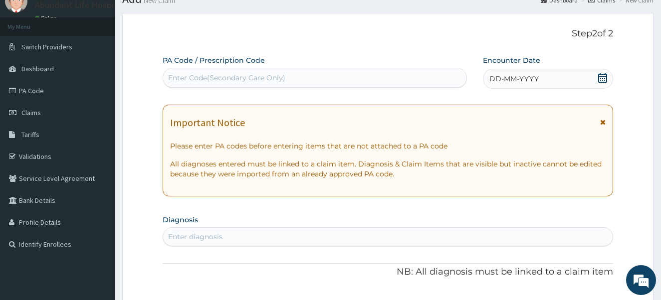
scroll to position [20, 0]
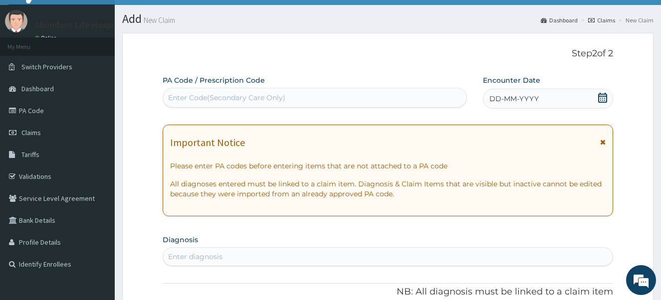
click at [598, 97] on icon at bounding box center [602, 98] width 10 height 10
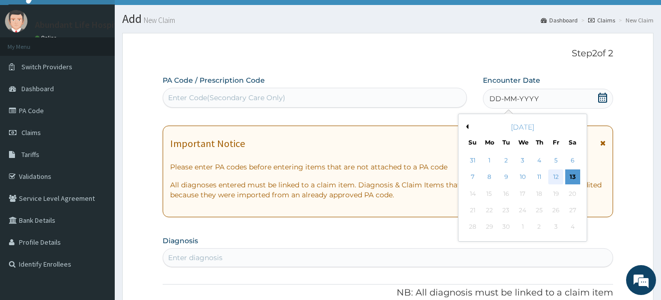
click at [553, 173] on div "12" at bounding box center [555, 177] width 15 height 15
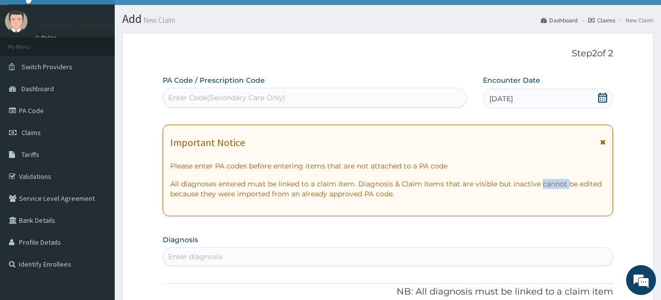
click at [553, 173] on div "Important Notice Please enter PA codes before entering items that are not attac…" at bounding box center [388, 171] width 451 height 92
click at [602, 141] on icon at bounding box center [602, 142] width 5 height 7
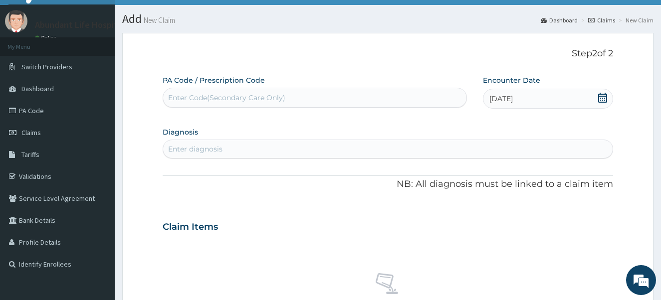
click at [373, 144] on div "Enter diagnosis" at bounding box center [388, 149] width 450 height 16
type input "COUGH"
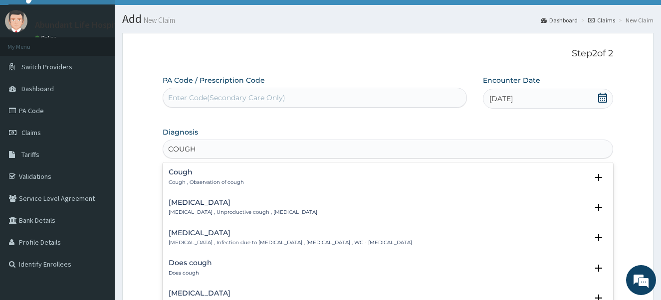
click at [196, 168] on div "Cough Cough , Observation of cough Select Status Query Query covers suspected (…" at bounding box center [388, 180] width 451 height 30
click at [186, 175] on h4 "Cough" at bounding box center [206, 172] width 75 height 7
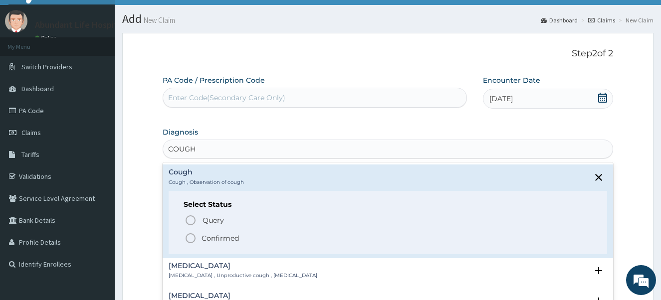
click at [190, 236] on icon "status option filled" at bounding box center [190, 238] width 12 height 12
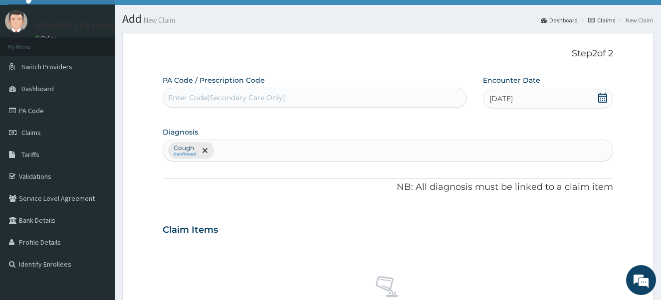
click at [238, 143] on div "Cough Confirmed" at bounding box center [388, 150] width 450 height 21
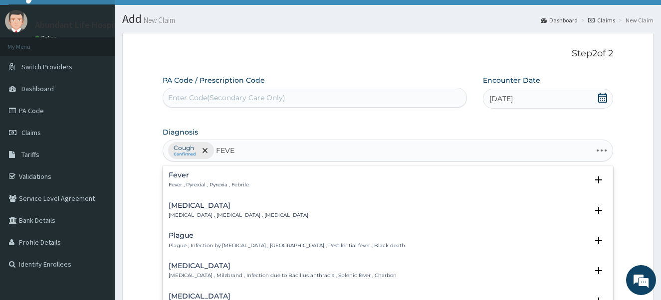
type input "FEVER"
click at [188, 166] on div "Fever Fever , Pyrexial , Pyrexia , Febrile Select Status Query Query covers sus…" at bounding box center [388, 241] width 451 height 150
click at [185, 178] on h4 "Fever" at bounding box center [209, 175] width 80 height 7
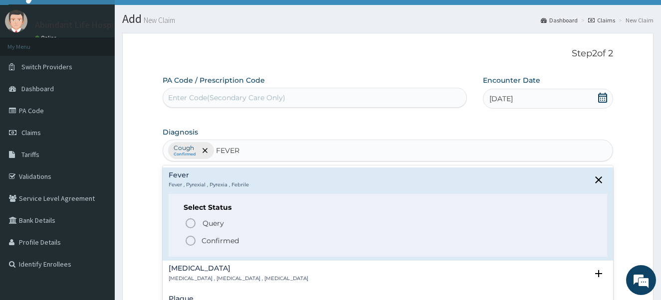
click at [191, 239] on icon "status option filled" at bounding box center [190, 241] width 12 height 12
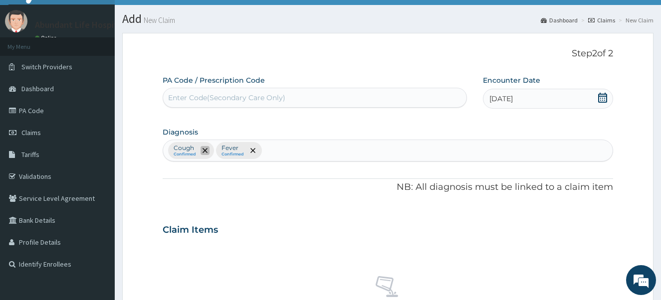
click at [203, 153] on icon "remove selection option" at bounding box center [204, 150] width 5 height 5
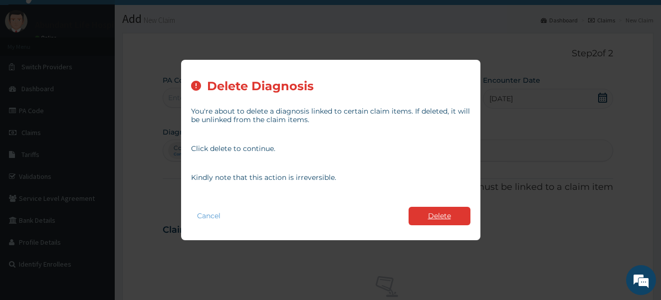
click at [428, 215] on button "Delete" at bounding box center [439, 216] width 62 height 18
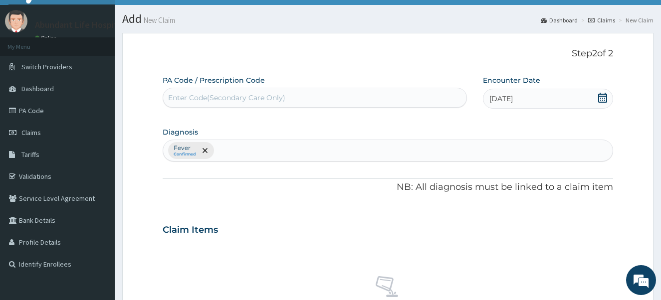
click at [250, 160] on div "Fever Confirmed" at bounding box center [388, 150] width 450 height 21
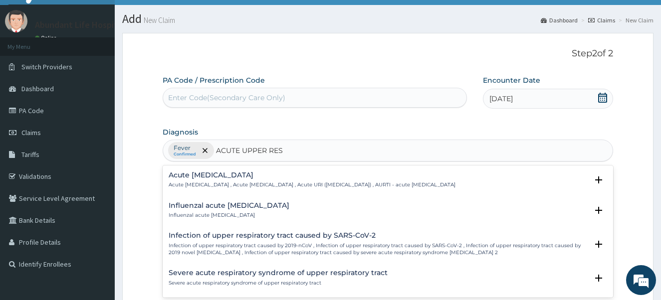
type input "ACUTE UPPER RESP"
click at [235, 169] on div "Acute upper respiratory infection Acute upper respiratory infection , Acute upp…" at bounding box center [388, 183] width 451 height 30
click at [233, 181] on div "Acute upper respiratory infection Acute upper respiratory infection , Acute upp…" at bounding box center [312, 180] width 287 height 17
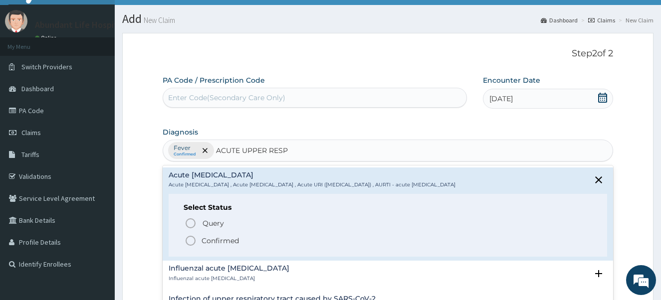
click at [191, 243] on icon "status option filled" at bounding box center [190, 241] width 12 height 12
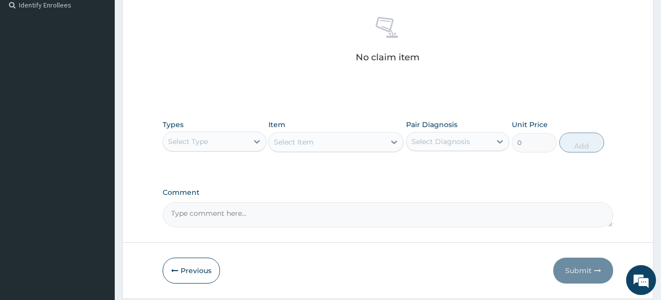
scroll to position [311, 0]
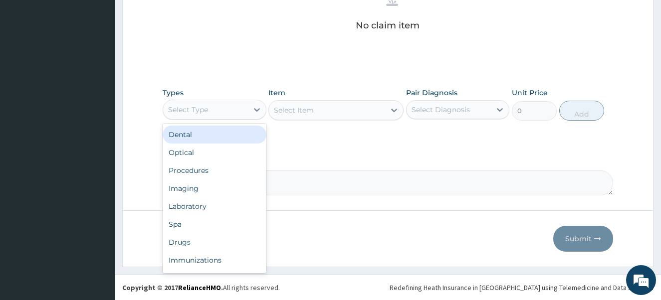
click at [225, 101] on div "Select Type" at bounding box center [215, 110] width 104 height 20
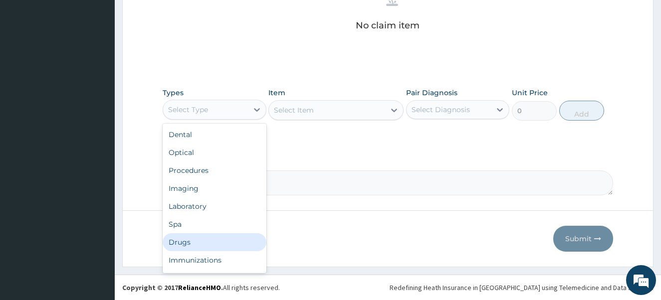
click at [215, 243] on div "Drugs" at bounding box center [215, 242] width 104 height 18
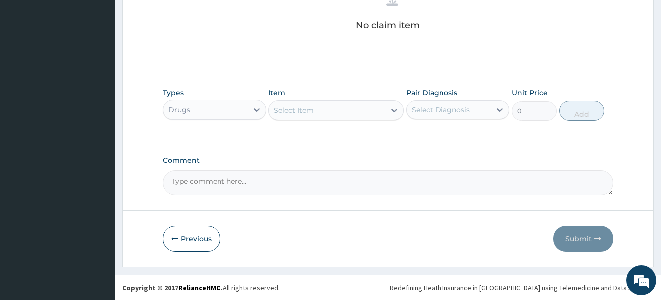
click at [336, 111] on div "Select Item" at bounding box center [327, 110] width 116 height 16
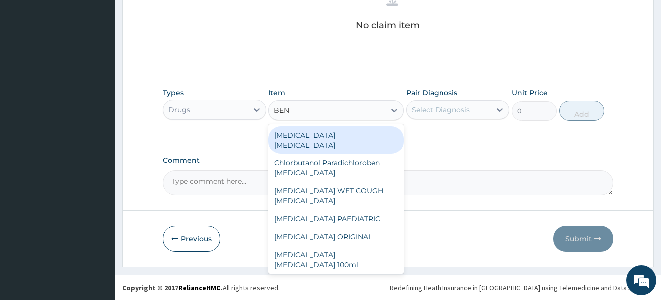
type input "BENY"
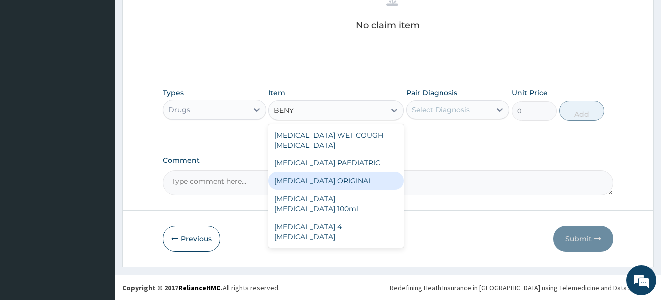
click at [328, 174] on div "BENYLIN ORIGINAL" at bounding box center [335, 181] width 135 height 18
type input "1773.75"
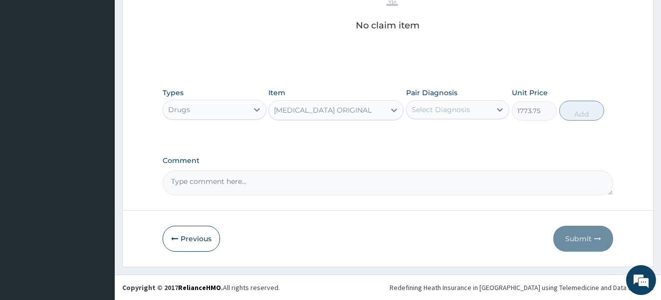
click at [481, 103] on div "Select Diagnosis" at bounding box center [448, 110] width 85 height 16
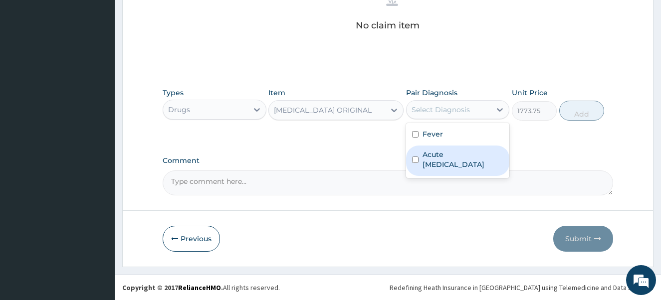
click at [417, 161] on input "checkbox" at bounding box center [415, 160] width 6 height 6
checkbox input "true"
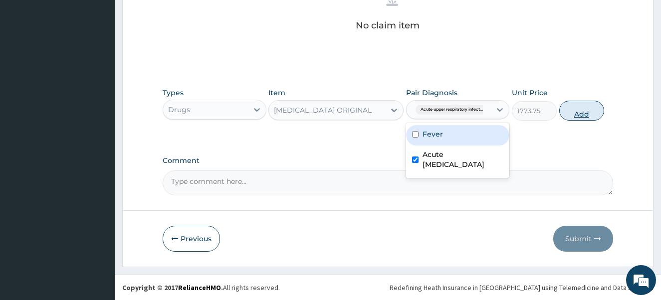
click at [581, 109] on button "Add" at bounding box center [581, 111] width 45 height 20
type input "0"
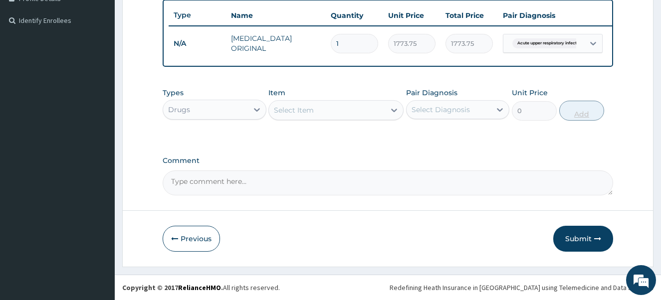
scroll to position [271, 0]
click at [354, 111] on div "Select Item" at bounding box center [327, 110] width 116 height 16
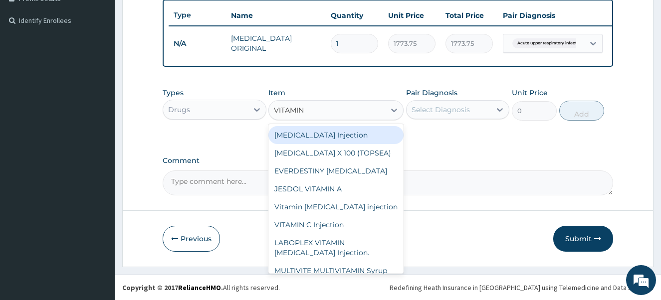
type input "VITAMIN C"
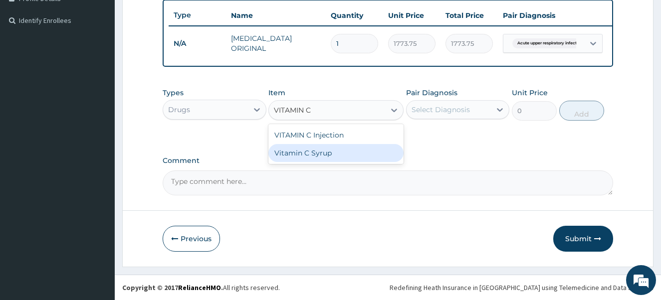
click at [348, 161] on div "Vitamin C Syrup" at bounding box center [335, 153] width 135 height 18
type input "1000"
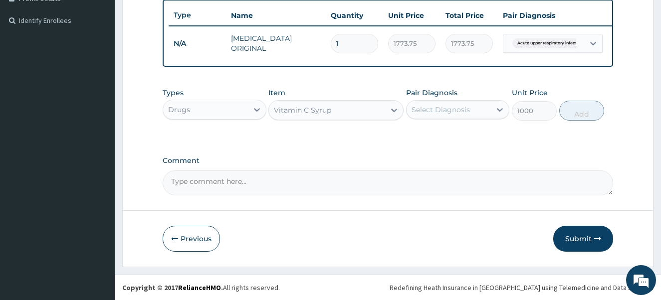
click at [458, 107] on div "Select Diagnosis" at bounding box center [440, 110] width 58 height 10
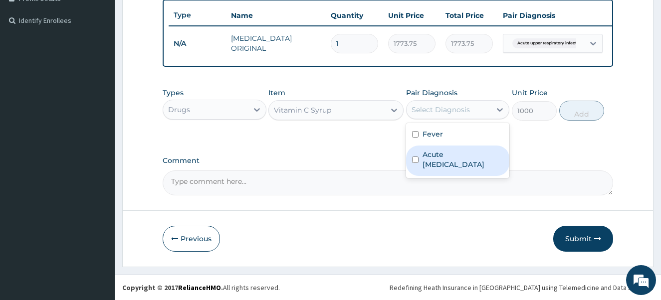
click at [418, 161] on input "checkbox" at bounding box center [415, 160] width 6 height 6
checkbox input "true"
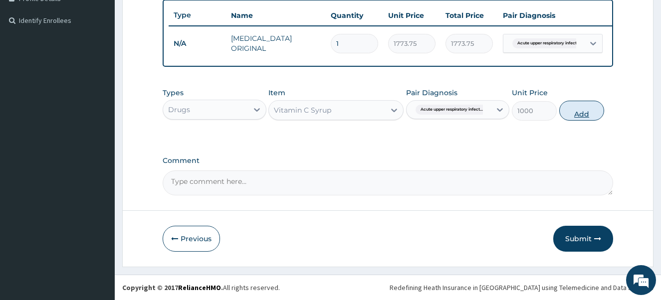
click at [583, 112] on button "Add" at bounding box center [581, 111] width 45 height 20
type input "0"
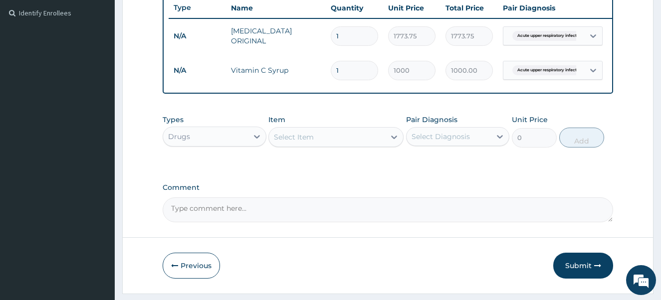
click at [339, 145] on div "Select Item" at bounding box center [327, 137] width 116 height 16
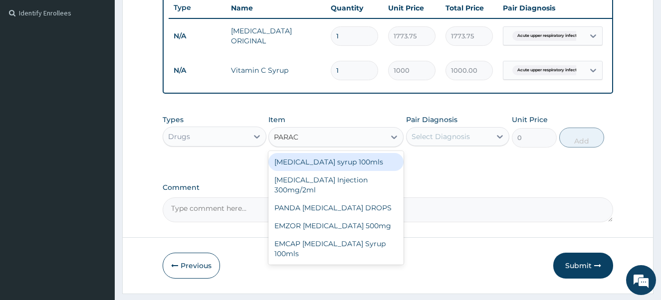
type input "PARACE"
click at [354, 169] on div "Paracetamol syrup 100mls" at bounding box center [335, 162] width 135 height 18
type input "1000"
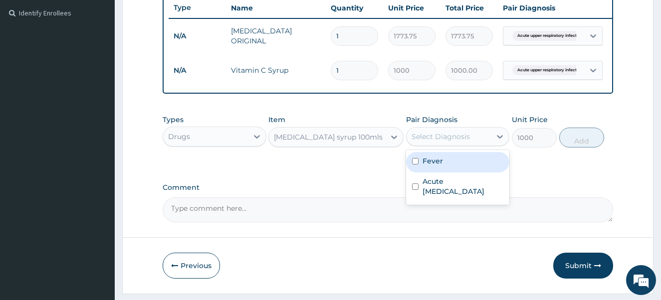
click at [446, 142] on div "Select Diagnosis" at bounding box center [440, 137] width 58 height 10
click at [413, 165] on input "checkbox" at bounding box center [415, 161] width 6 height 6
checkbox input "true"
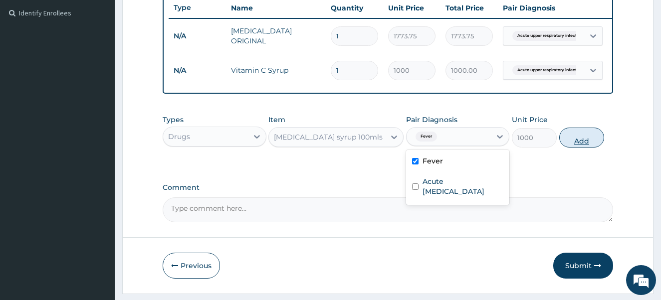
click at [576, 148] on button "Add" at bounding box center [581, 138] width 45 height 20
type input "0"
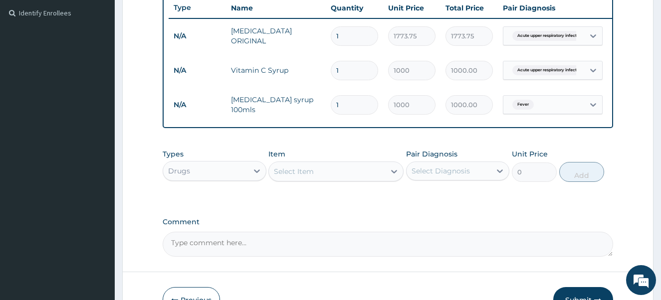
click at [210, 171] on div "Drugs" at bounding box center [205, 171] width 85 height 16
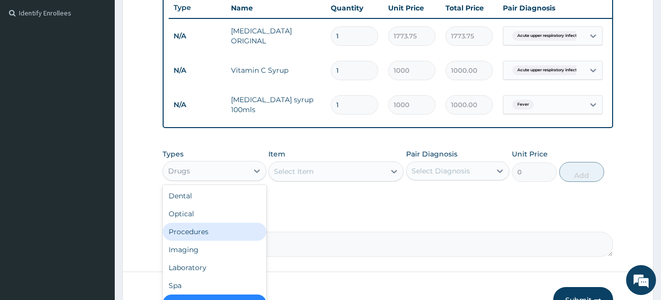
click at [202, 239] on div "Procedures" at bounding box center [215, 232] width 104 height 18
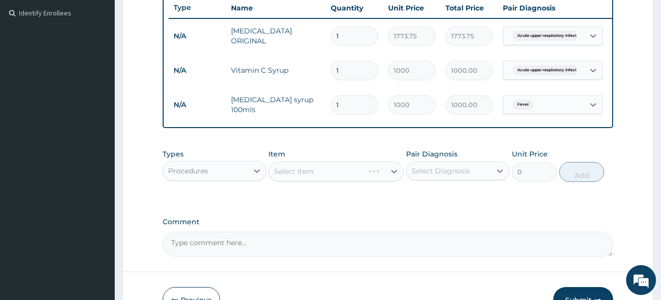
click at [202, 239] on textarea "Comment" at bounding box center [388, 244] width 451 height 25
click at [315, 180] on div "Select Item" at bounding box center [327, 172] width 116 height 16
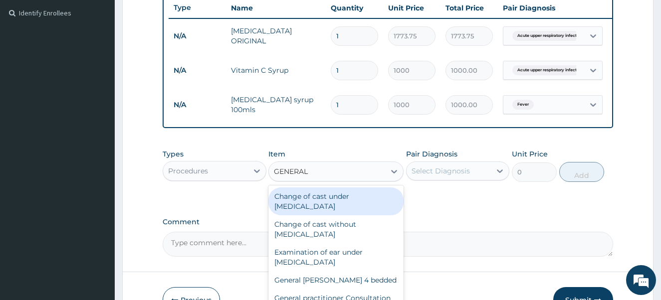
type input "GENERAL P"
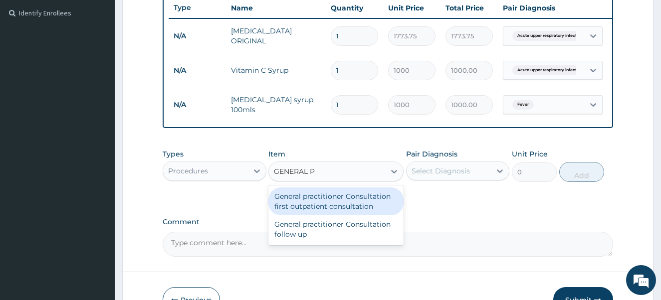
click at [309, 209] on div "General practitioner Consultation first outpatient consultation" at bounding box center [335, 201] width 135 height 28
type input "4000"
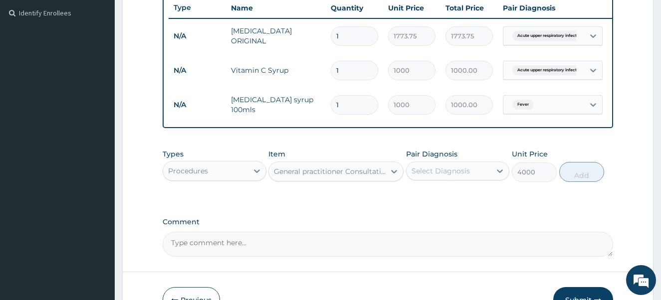
click at [441, 176] on div "Select Diagnosis" at bounding box center [440, 171] width 58 height 10
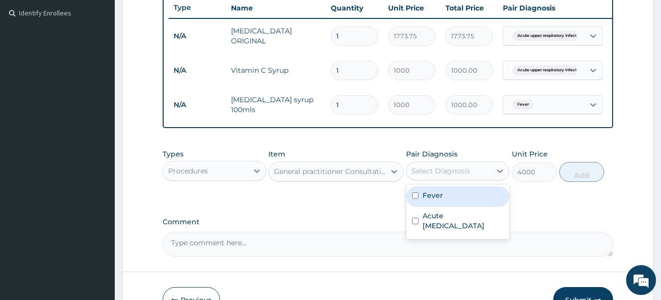
click at [414, 199] on input "checkbox" at bounding box center [415, 195] width 6 height 6
checkbox input "true"
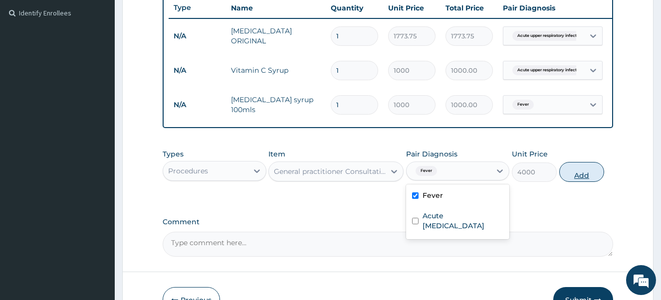
click at [577, 179] on button "Add" at bounding box center [581, 172] width 45 height 20
type input "0"
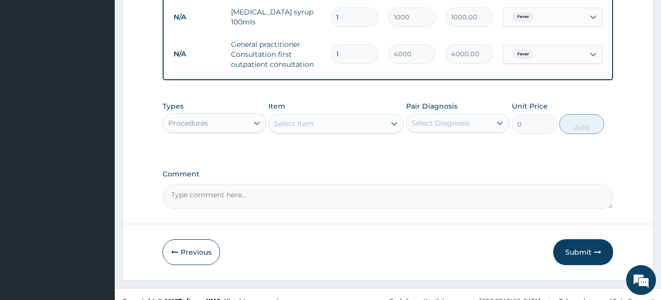
scroll to position [371, 0]
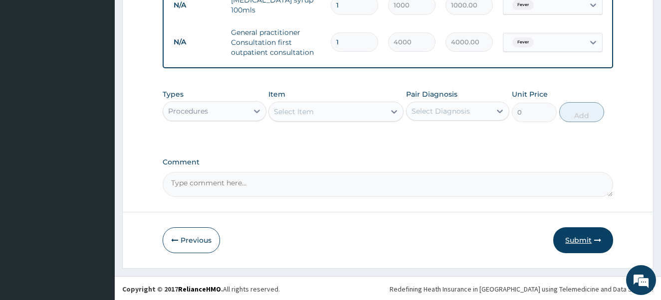
click at [571, 248] on button "Submit" at bounding box center [583, 240] width 60 height 26
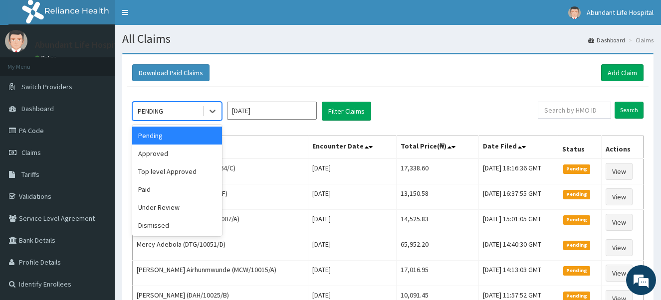
click at [180, 106] on div "PENDING" at bounding box center [167, 111] width 69 height 16
click at [180, 153] on div "Approved" at bounding box center [177, 154] width 90 height 18
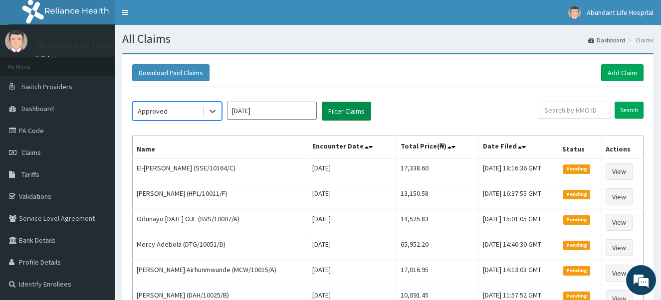
click at [341, 111] on button "Filter Claims" at bounding box center [346, 111] width 49 height 19
click at [337, 111] on button "Filter Claims" at bounding box center [346, 111] width 49 height 19
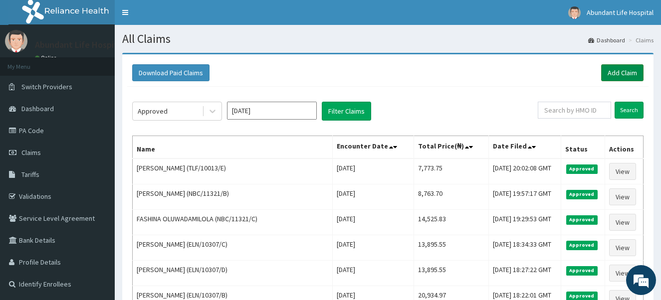
click at [616, 74] on link "Add Claim" at bounding box center [622, 72] width 42 height 17
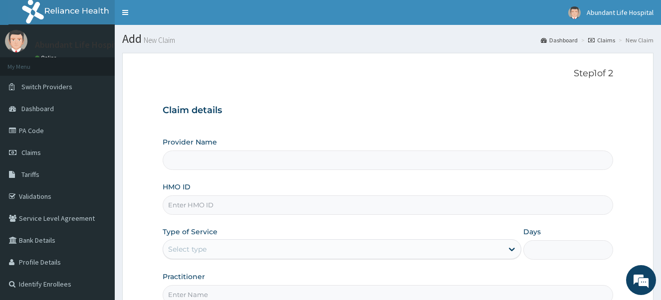
type input "Abundant Life Hospital Ltd."
click at [200, 207] on input "HMO ID" at bounding box center [388, 204] width 451 height 19
type input "TLF/10013/C"
click at [256, 248] on div "Select type" at bounding box center [333, 249] width 340 height 16
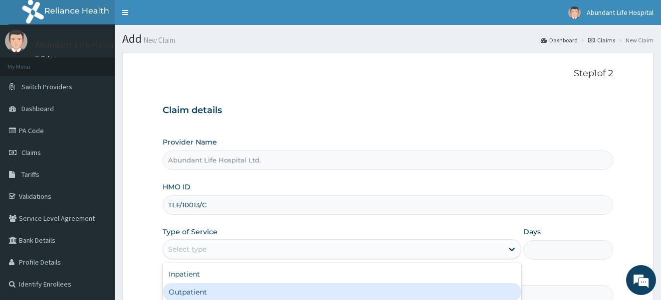
click at [248, 287] on div "Outpatient" at bounding box center [342, 292] width 359 height 18
type input "1"
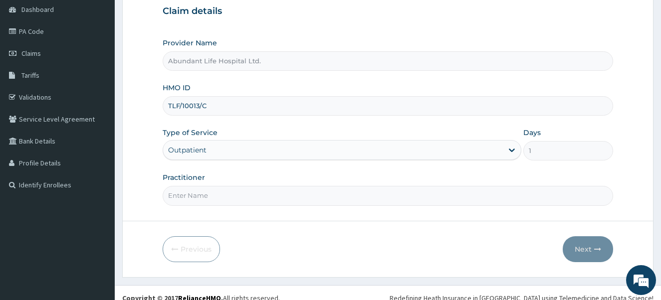
scroll to position [100, 0]
click at [318, 199] on input "Practitioner" at bounding box center [388, 194] width 451 height 19
type input "DR [PERSON_NAME]"
click at [585, 250] on button "Next" at bounding box center [587, 249] width 50 height 26
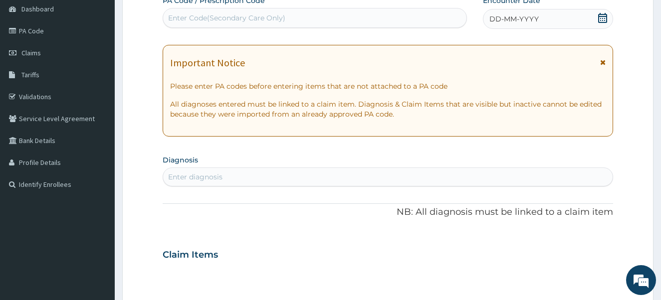
click at [604, 17] on icon at bounding box center [602, 18] width 10 height 10
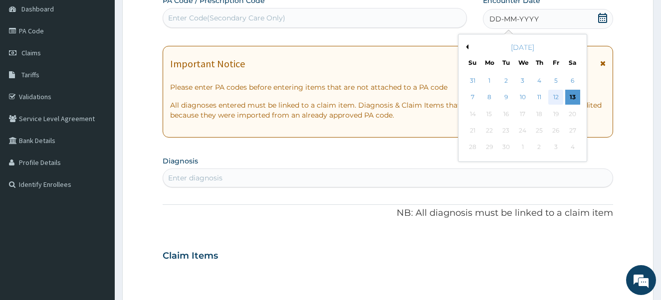
click at [551, 96] on div "12" at bounding box center [555, 97] width 15 height 15
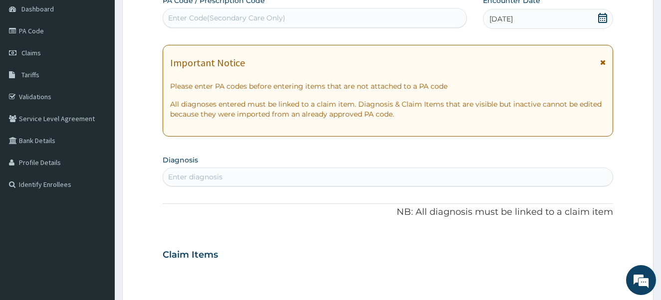
click at [295, 178] on div "Enter diagnosis" at bounding box center [388, 177] width 450 height 16
type input "FEVER"
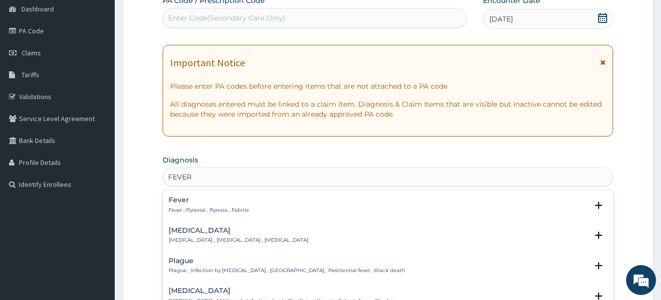
click at [216, 209] on p "Fever , Pyrexial , Pyrexia , Febrile" at bounding box center [209, 210] width 80 height 7
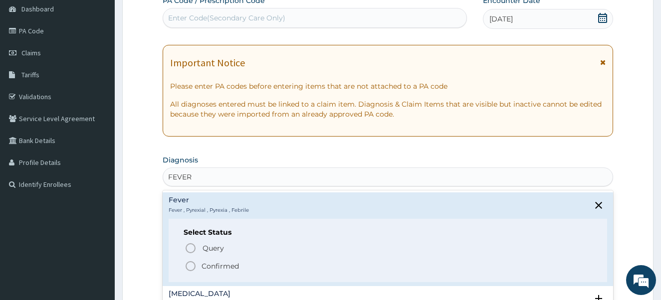
click at [191, 266] on icon "status option filled" at bounding box center [190, 266] width 12 height 12
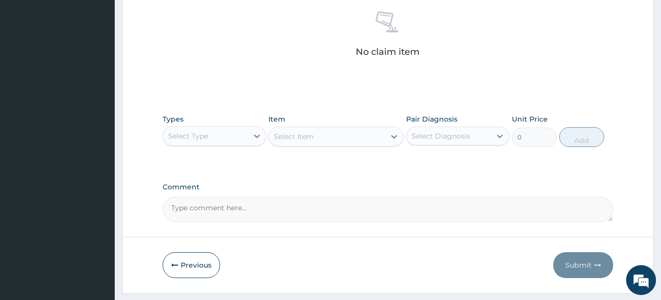
scroll to position [419, 0]
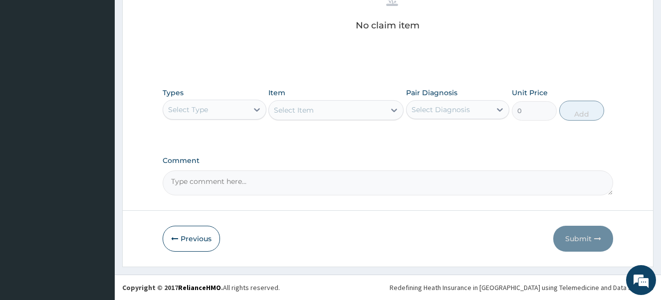
click at [209, 107] on div "Select Type" at bounding box center [205, 110] width 85 height 16
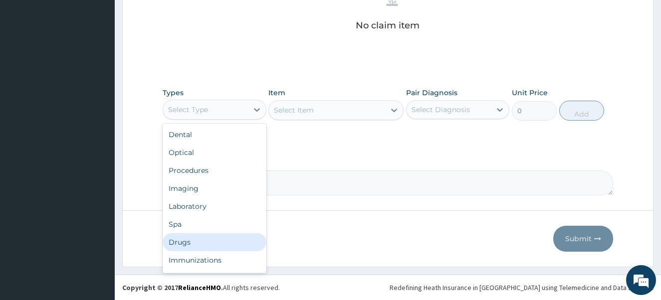
click at [204, 243] on div "Drugs" at bounding box center [215, 242] width 104 height 18
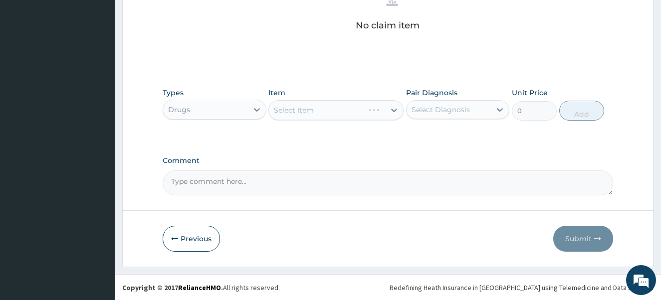
click at [322, 112] on div "Select Item" at bounding box center [316, 110] width 95 height 16
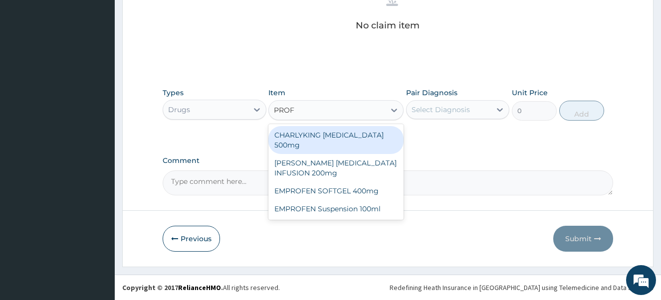
type input "PROFE"
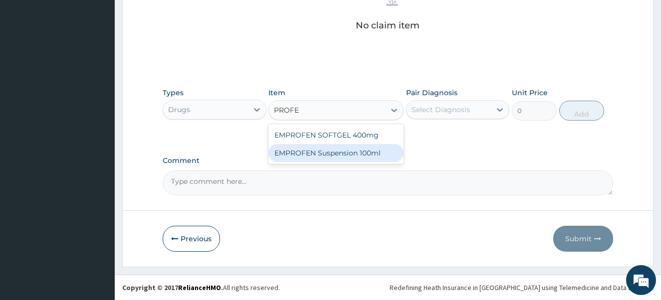
click at [325, 155] on div "EMPROFEN Suspension 100ml" at bounding box center [335, 153] width 135 height 18
type input "1000"
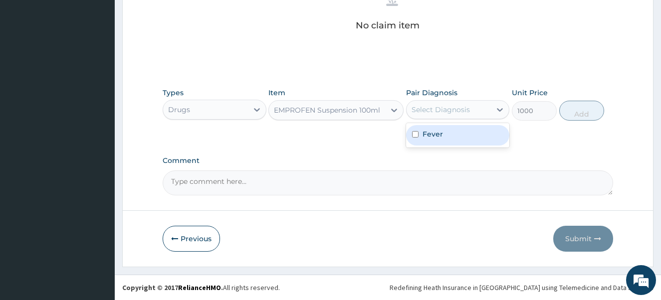
click at [436, 108] on div "Select Diagnosis" at bounding box center [440, 110] width 58 height 10
click at [415, 136] on input "checkbox" at bounding box center [415, 134] width 6 height 6
checkbox input "true"
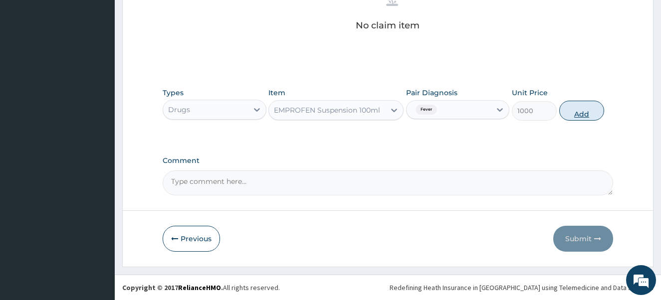
click at [572, 113] on button "Add" at bounding box center [581, 111] width 45 height 20
type input "0"
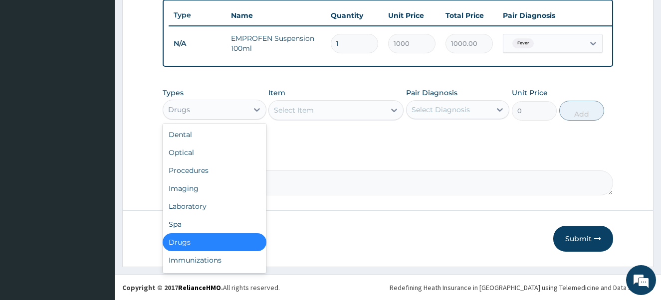
click at [240, 110] on div "Drugs" at bounding box center [205, 110] width 85 height 16
click at [217, 168] on div "Procedures" at bounding box center [215, 171] width 104 height 18
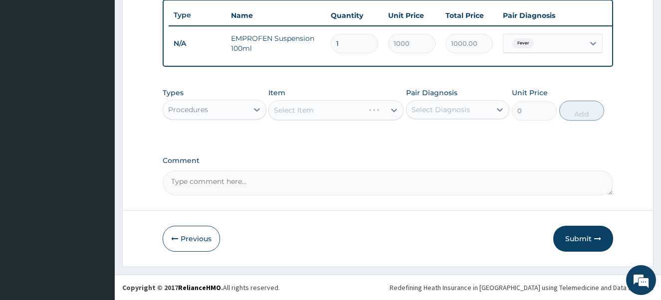
click at [317, 110] on div "Select Item" at bounding box center [335, 110] width 135 height 20
click at [313, 118] on div "Select Item" at bounding box center [327, 110] width 116 height 16
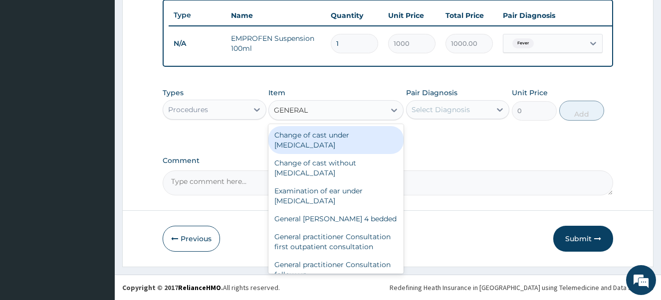
type input "GENERAL P"
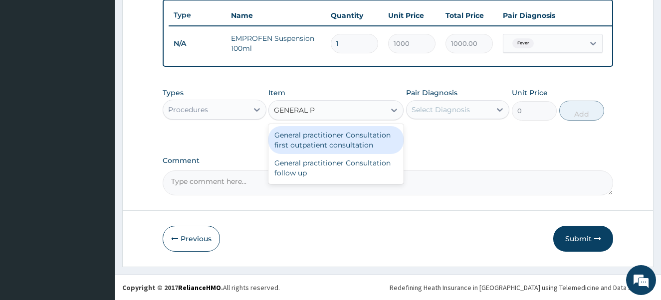
click at [312, 144] on div "General practitioner Consultation first outpatient consultation" at bounding box center [335, 140] width 135 height 28
type input "4000"
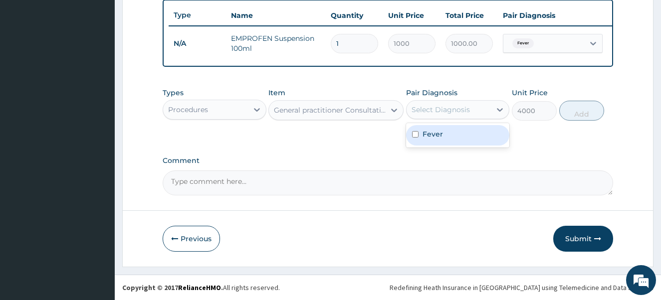
click at [442, 113] on div "Select Diagnosis" at bounding box center [440, 110] width 58 height 10
click at [413, 136] on input "checkbox" at bounding box center [415, 134] width 6 height 6
checkbox input "true"
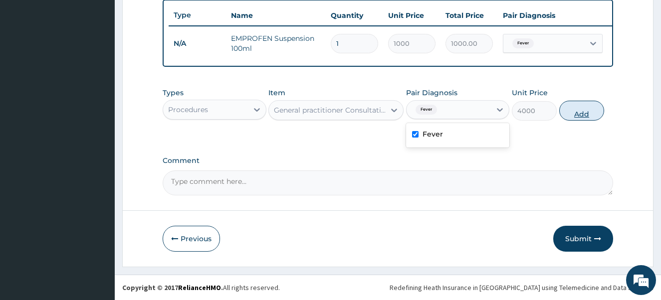
click at [588, 110] on button "Add" at bounding box center [581, 111] width 45 height 20
type input "0"
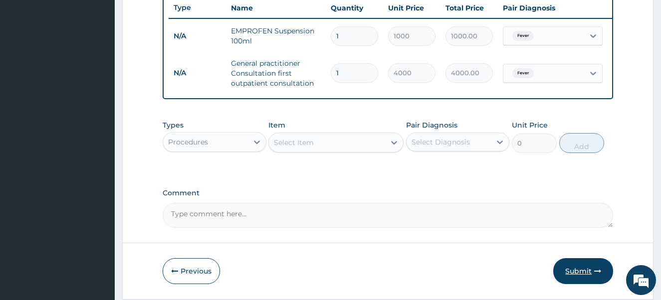
click at [583, 274] on button "Submit" at bounding box center [583, 271] width 60 height 26
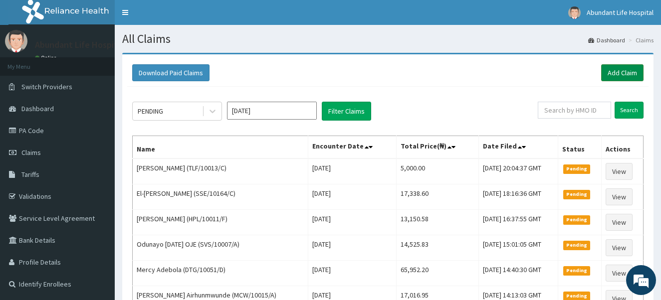
click at [613, 72] on link "Add Claim" at bounding box center [622, 72] width 42 height 17
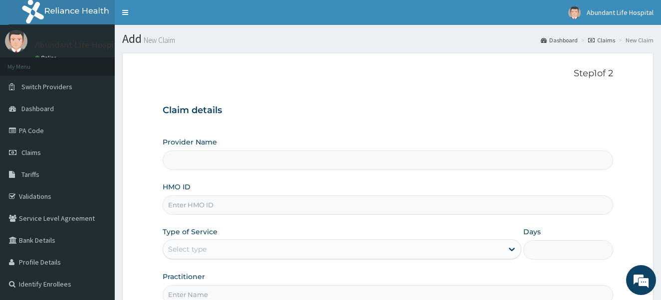
type input "Abundant Life Hospital Ltd."
click at [296, 199] on input "HMO ID" at bounding box center [388, 204] width 451 height 19
type input "TLF/10013/B"
click at [221, 251] on div "Select type" at bounding box center [333, 249] width 340 height 16
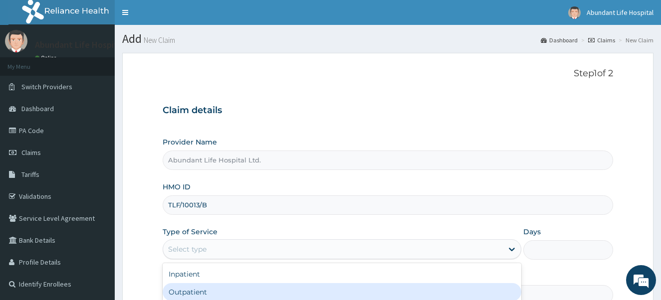
click at [219, 294] on div "Outpatient" at bounding box center [342, 292] width 359 height 18
type input "1"
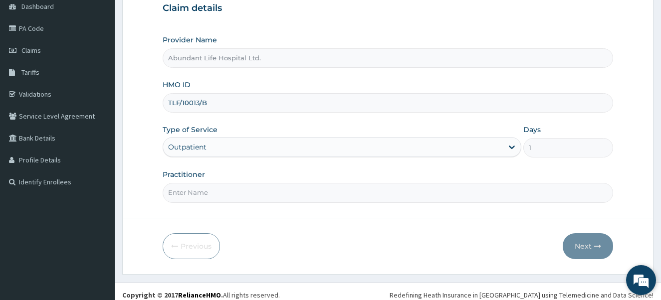
scroll to position [110, 0]
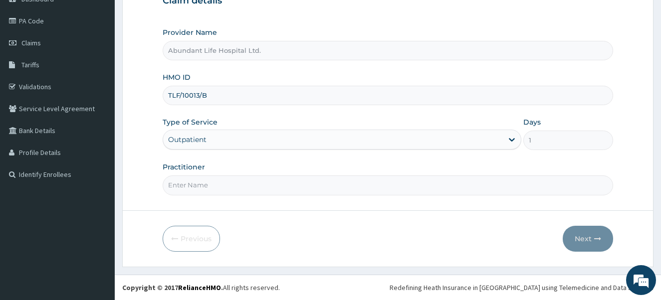
click at [295, 181] on input "Practitioner" at bounding box center [388, 185] width 451 height 19
type input "DR ADEOTAN"
click at [580, 238] on button "Next" at bounding box center [587, 239] width 50 height 26
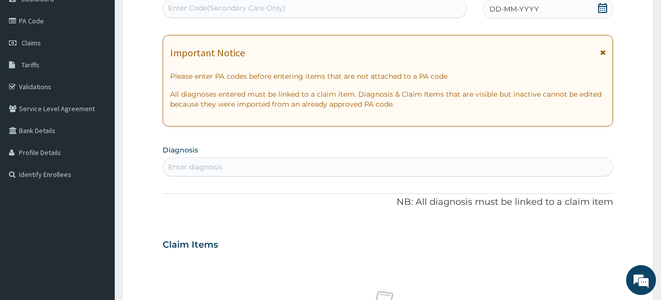
click at [600, 7] on icon at bounding box center [602, 8] width 10 height 10
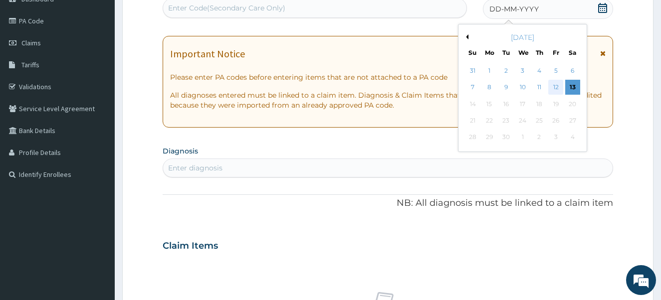
click at [558, 84] on div "12" at bounding box center [555, 87] width 15 height 15
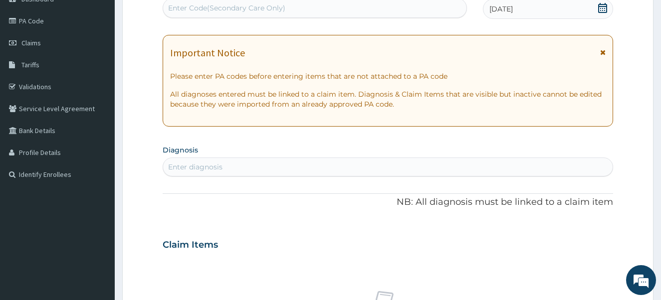
click at [266, 166] on div "Enter diagnosis" at bounding box center [388, 167] width 450 height 16
type input "D"
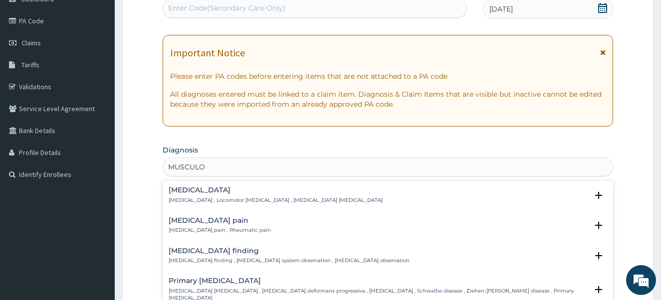
type input "MUSCULOS"
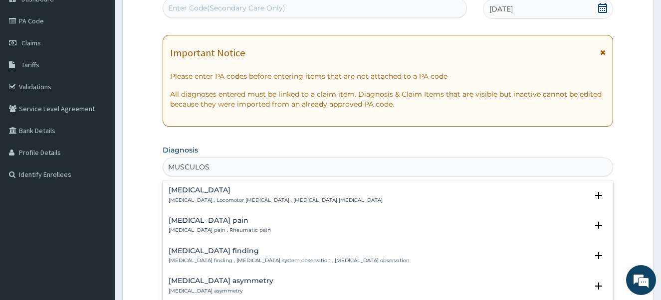
click at [228, 227] on p "Musculoskeletal pain , Rheumatic pain" at bounding box center [220, 230] width 102 height 7
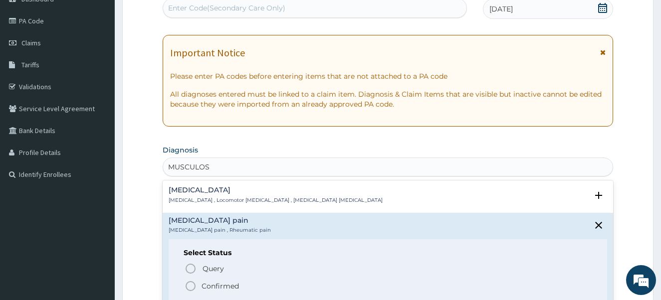
click at [190, 288] on icon "status option filled" at bounding box center [190, 286] width 12 height 12
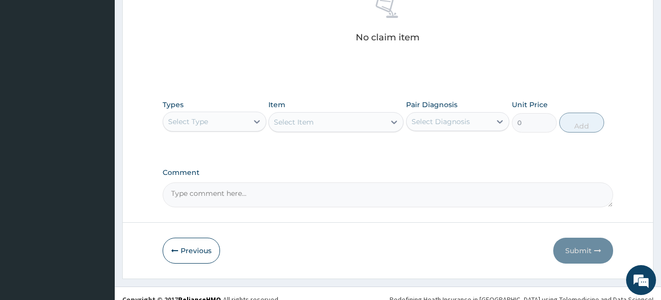
scroll to position [409, 0]
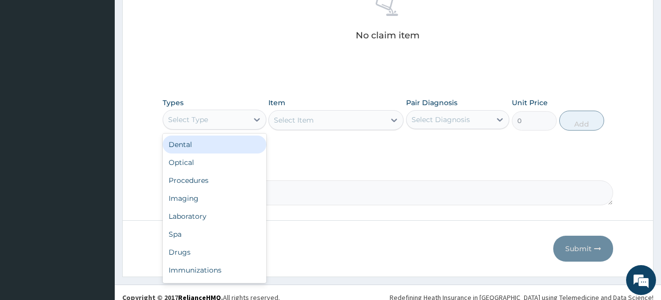
click at [210, 121] on div "Select Type" at bounding box center [205, 120] width 85 height 16
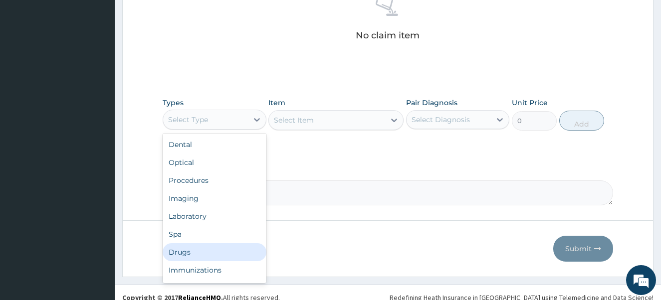
click at [200, 253] on div "Drugs" at bounding box center [215, 252] width 104 height 18
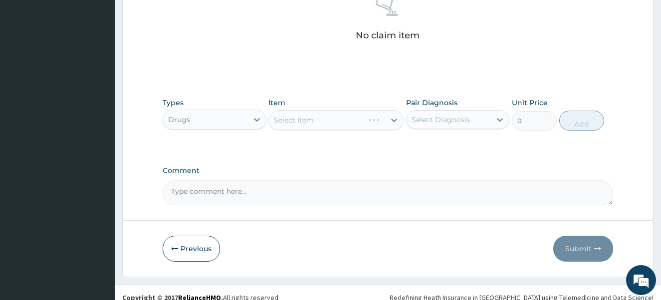
click at [320, 122] on div "Select Item" at bounding box center [335, 120] width 135 height 20
click at [316, 119] on div "Select Item" at bounding box center [327, 120] width 116 height 16
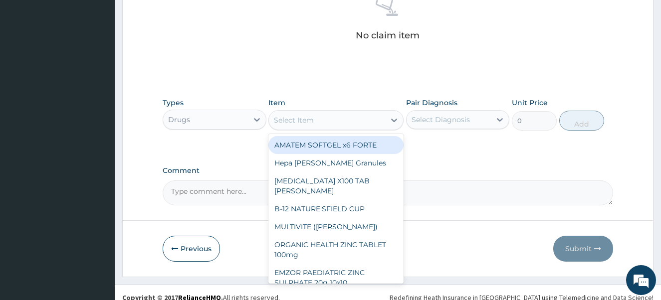
type input "G"
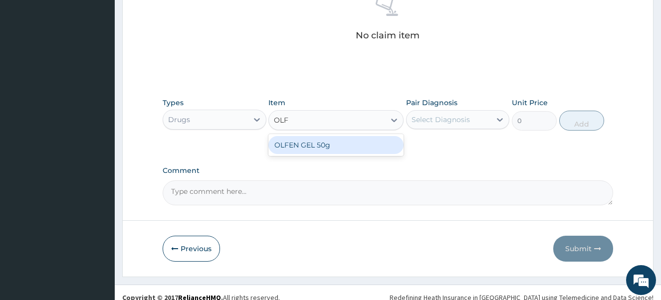
type input "OLFE"
click at [312, 145] on div "OLFEN GEL 50g" at bounding box center [335, 145] width 135 height 18
type input "2672.45"
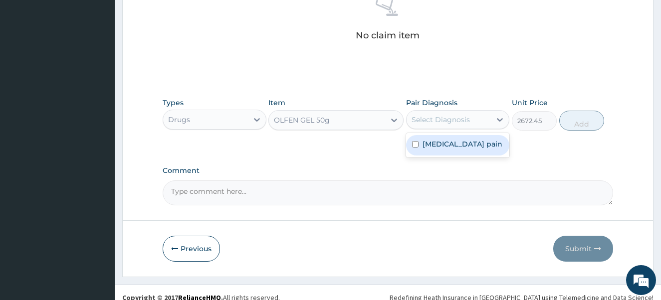
click at [455, 119] on div "Select Diagnosis" at bounding box center [440, 120] width 58 height 10
click at [414, 144] on input "checkbox" at bounding box center [415, 144] width 6 height 6
checkbox input "true"
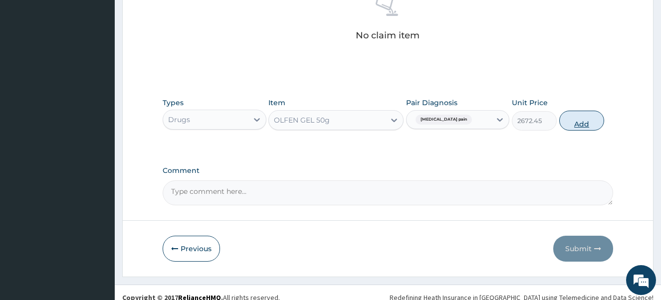
click at [574, 127] on button "Add" at bounding box center [581, 121] width 45 height 20
type input "0"
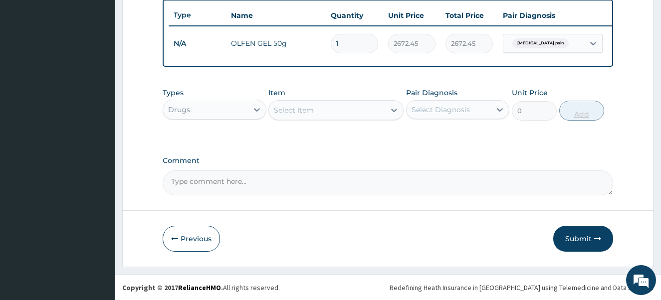
scroll to position [379, 0]
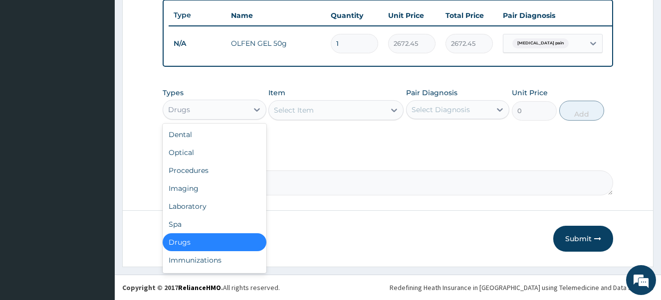
click at [221, 109] on div "Drugs" at bounding box center [205, 110] width 85 height 16
click at [218, 168] on div "Procedures" at bounding box center [215, 171] width 104 height 18
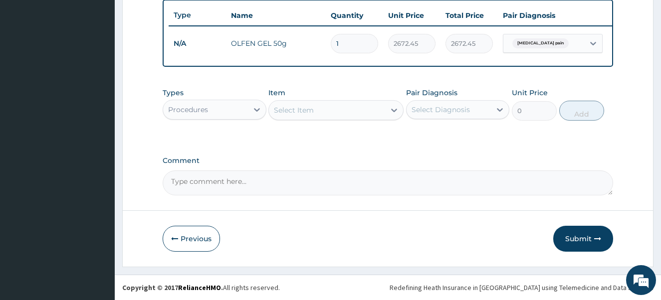
click at [319, 111] on div "Select Item" at bounding box center [327, 110] width 116 height 16
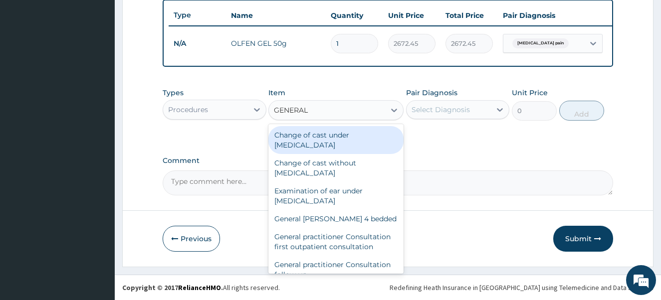
type input "GENERAL P"
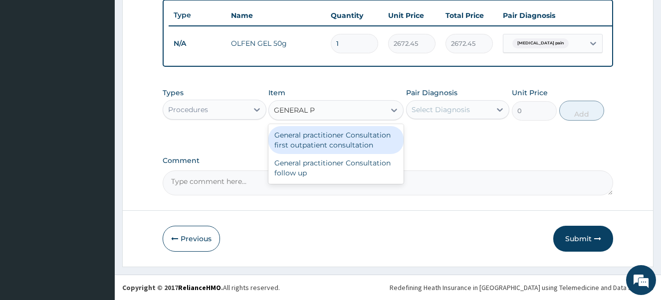
click at [323, 147] on div "General practitioner Consultation first outpatient consultation" at bounding box center [335, 140] width 135 height 28
type input "4000"
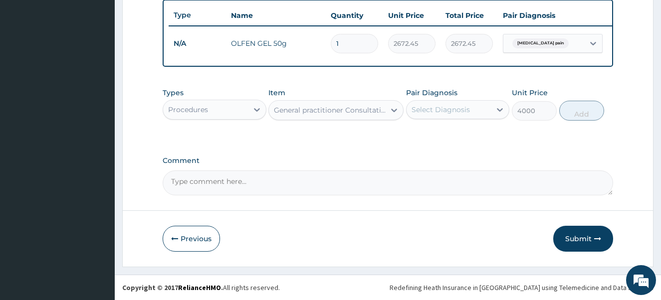
click at [455, 112] on div "Select Diagnosis" at bounding box center [440, 110] width 58 height 10
click at [414, 135] on input "checkbox" at bounding box center [415, 134] width 6 height 6
checkbox input "true"
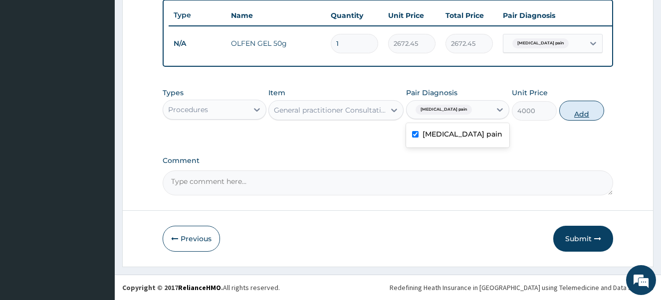
click at [578, 113] on button "Add" at bounding box center [581, 111] width 45 height 20
type input "0"
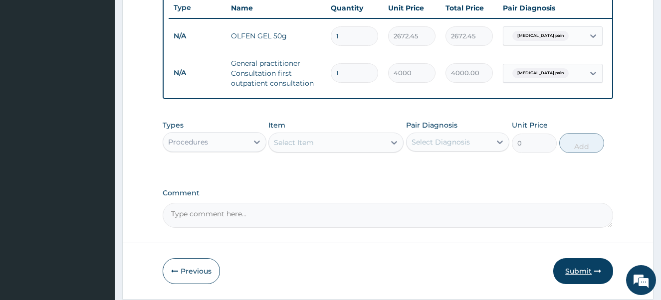
click at [574, 276] on button "Submit" at bounding box center [583, 271] width 60 height 26
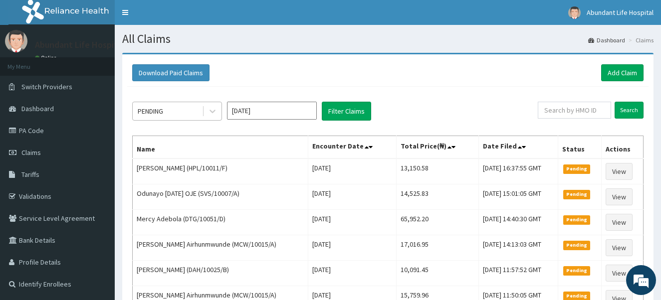
click at [183, 118] on div "PENDING" at bounding box center [167, 111] width 69 height 16
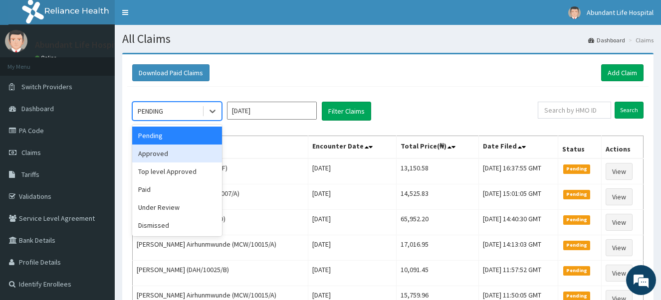
click at [182, 156] on div "Approved" at bounding box center [177, 154] width 90 height 18
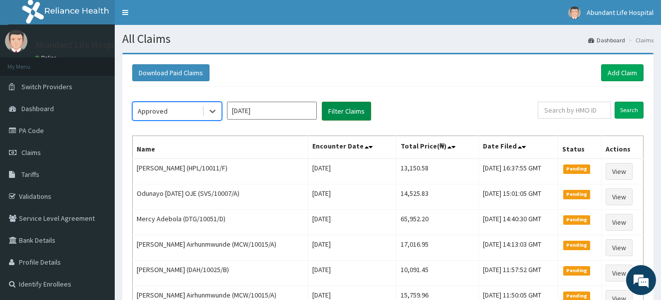
click at [336, 110] on button "Filter Claims" at bounding box center [346, 111] width 49 height 19
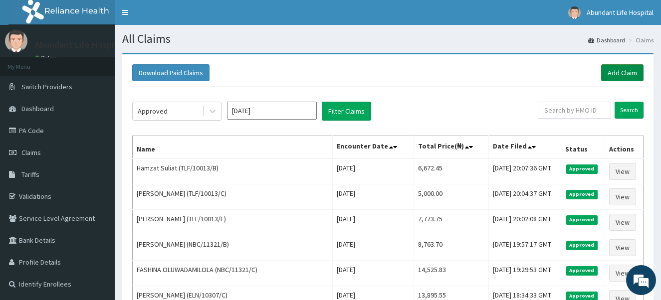
click at [625, 77] on link "Add Claim" at bounding box center [622, 72] width 42 height 17
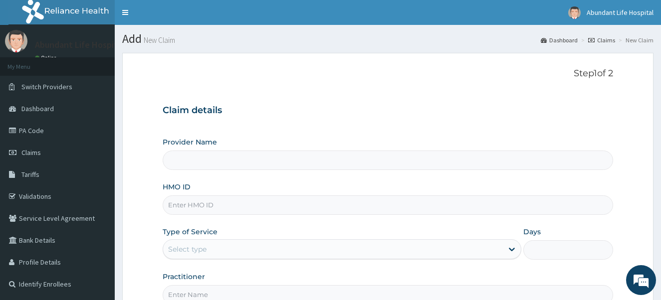
click at [248, 210] on input "HMO ID" at bounding box center [388, 204] width 451 height 19
type input "T"
type input "Abundant Life Hospital Ltd."
type input "TLF/10042/E"
click at [229, 253] on div "Select type" at bounding box center [333, 249] width 340 height 16
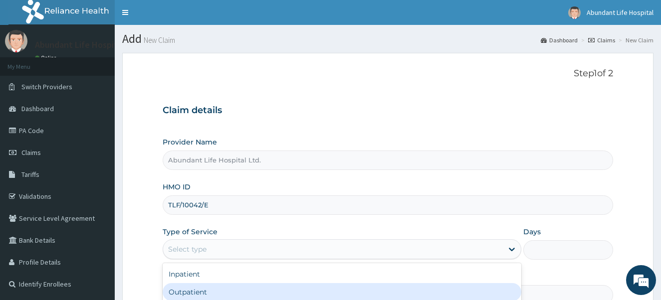
click at [229, 292] on div "Outpatient" at bounding box center [342, 292] width 359 height 18
type input "1"
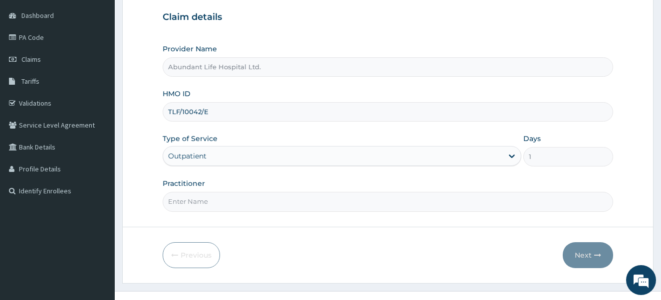
scroll to position [100, 0]
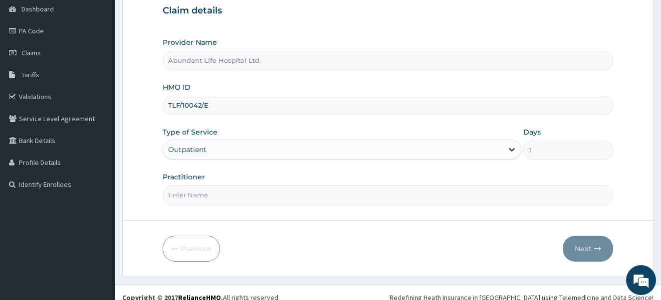
click at [303, 201] on input "Practitioner" at bounding box center [388, 194] width 451 height 19
type input "DR ADEOTAN"
click at [582, 249] on button "Next" at bounding box center [587, 249] width 50 height 26
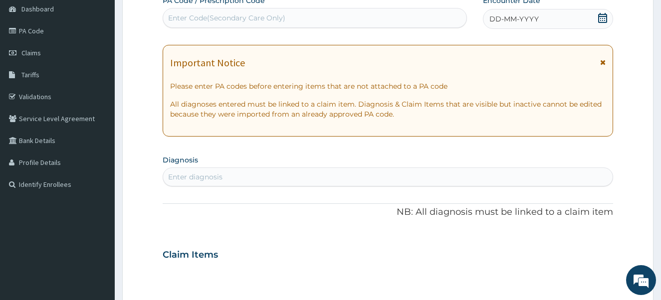
click at [603, 15] on icon at bounding box center [602, 18] width 10 height 10
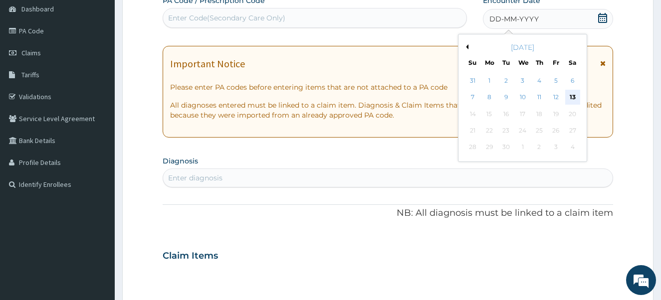
click at [568, 95] on div "13" at bounding box center [571, 97] width 15 height 15
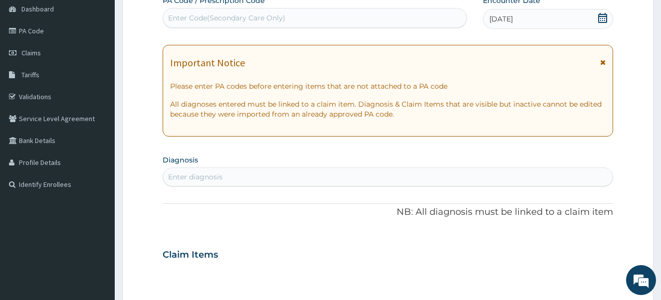
click at [300, 176] on div "Enter diagnosis" at bounding box center [388, 177] width 450 height 16
type input "PLASMO"
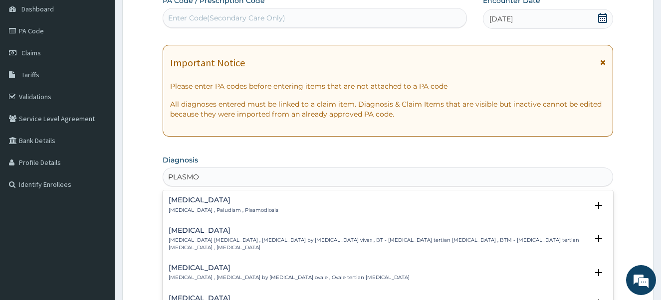
click at [226, 209] on p "Malaria , Paludism , Plasmodiosis" at bounding box center [224, 210] width 110 height 7
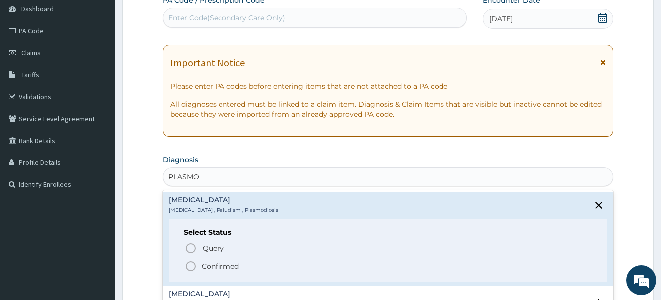
click at [189, 265] on icon "status option filled" at bounding box center [190, 266] width 12 height 12
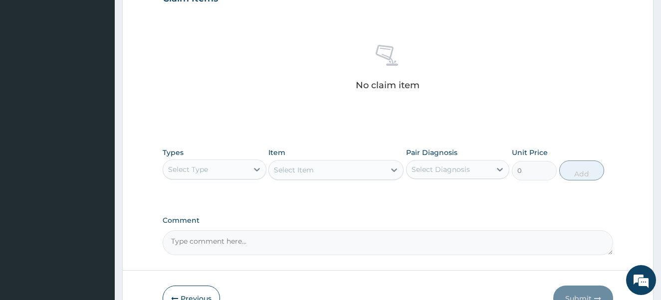
scroll to position [372, 0]
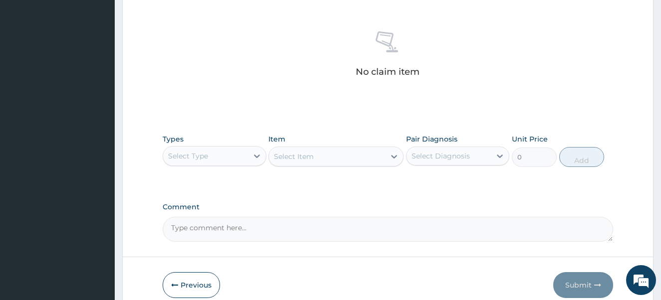
click at [195, 158] on div "Select Type" at bounding box center [188, 156] width 40 height 10
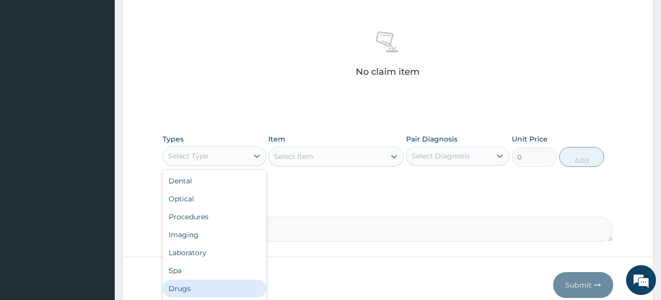
click at [200, 289] on div "Drugs" at bounding box center [215, 289] width 104 height 18
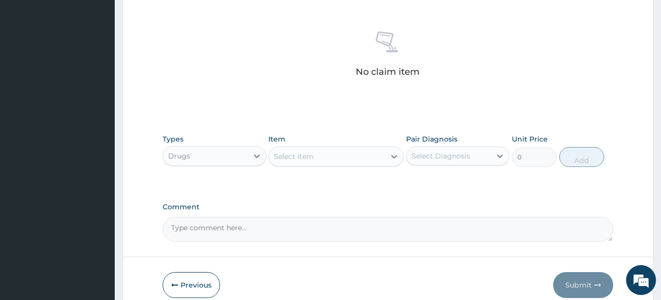
click at [316, 157] on div "Select Item" at bounding box center [327, 157] width 116 height 16
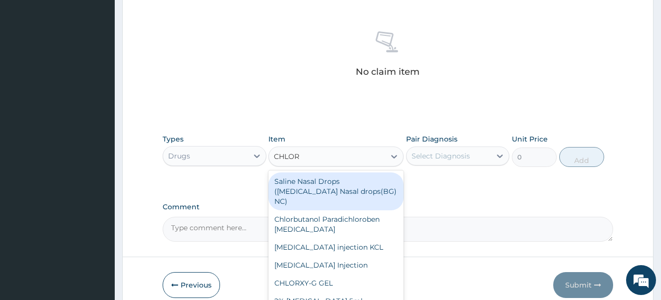
type input "CHLORO"
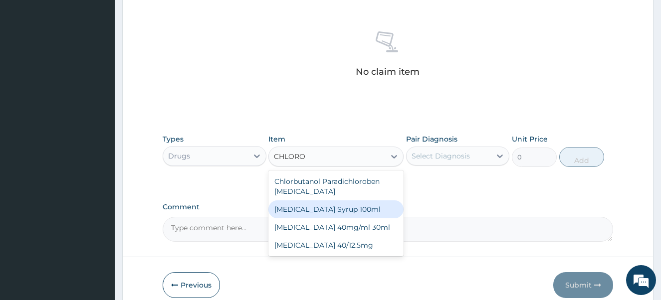
click at [305, 212] on div "CHLOROQUINE Syrup 100ml" at bounding box center [335, 209] width 135 height 18
type input "1123.375"
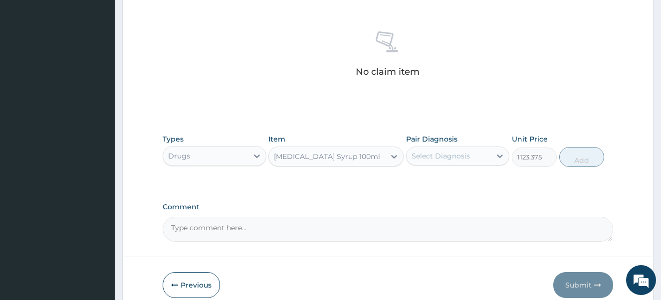
click at [454, 156] on div "Select Diagnosis" at bounding box center [440, 156] width 58 height 10
click at [413, 182] on input "checkbox" at bounding box center [415, 181] width 6 height 6
checkbox input "true"
click at [572, 159] on button "Add" at bounding box center [581, 157] width 45 height 20
type input "0"
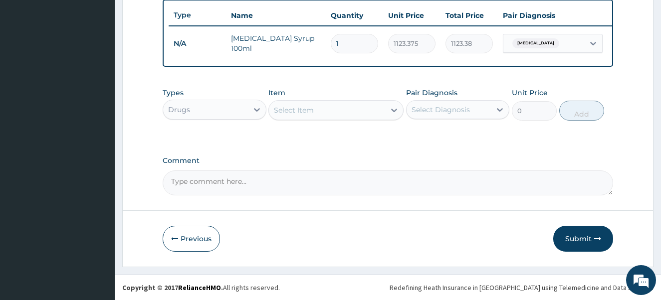
click at [306, 115] on div "Select Item" at bounding box center [294, 110] width 40 height 10
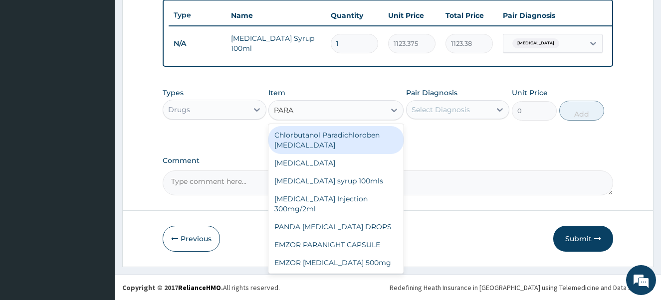
type input "PARAC"
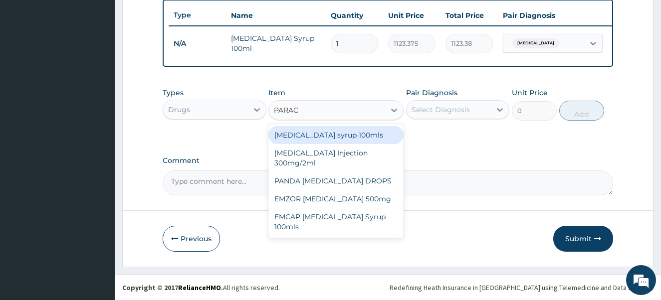
click at [332, 144] on div "Paracetamol syrup 100mls" at bounding box center [335, 135] width 135 height 18
type input "1000"
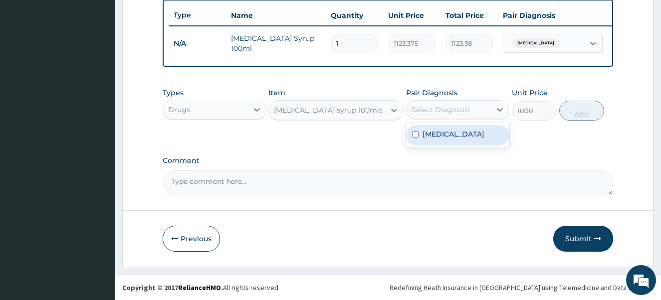
click at [433, 115] on div "Select Diagnosis" at bounding box center [440, 110] width 58 height 10
click at [415, 138] on input "checkbox" at bounding box center [415, 134] width 6 height 6
checkbox input "true"
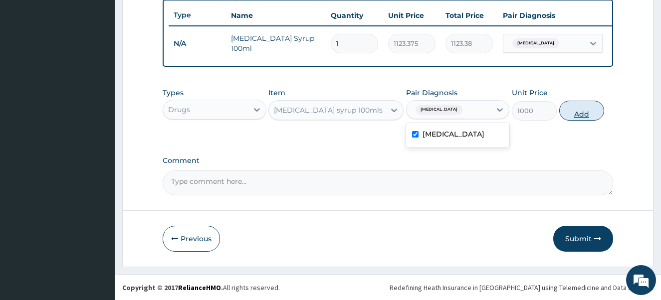
click at [594, 116] on button "Add" at bounding box center [581, 111] width 45 height 20
type input "0"
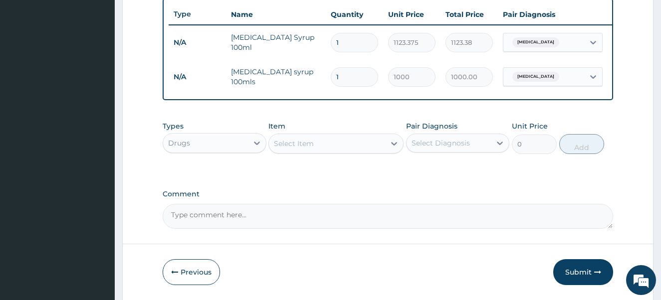
click at [230, 151] on div "Drugs" at bounding box center [205, 143] width 85 height 16
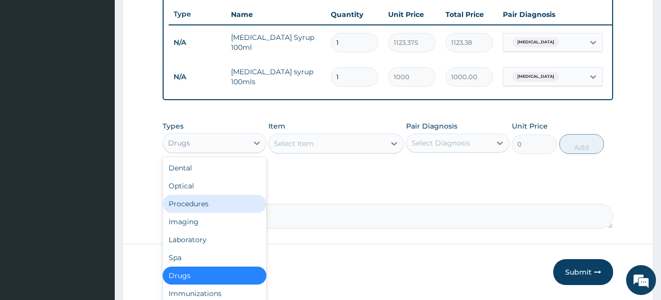
click at [216, 213] on div "Procedures" at bounding box center [215, 204] width 104 height 18
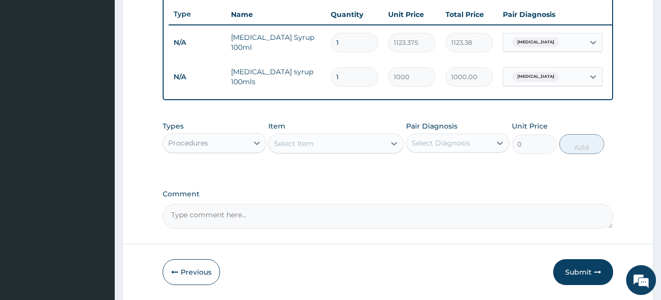
click at [336, 151] on div "Select Item" at bounding box center [327, 144] width 116 height 16
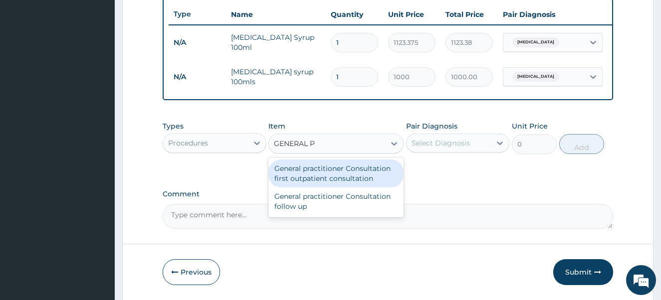
type input "GENERAL PR"
click at [330, 181] on div "General practitioner Consultation first outpatient consultation" at bounding box center [335, 174] width 135 height 28
type input "4000"
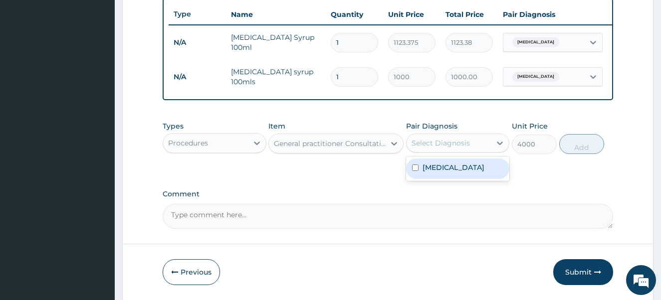
click at [433, 148] on div "Select Diagnosis" at bounding box center [440, 143] width 58 height 10
click at [413, 171] on input "checkbox" at bounding box center [415, 168] width 6 height 6
checkbox input "true"
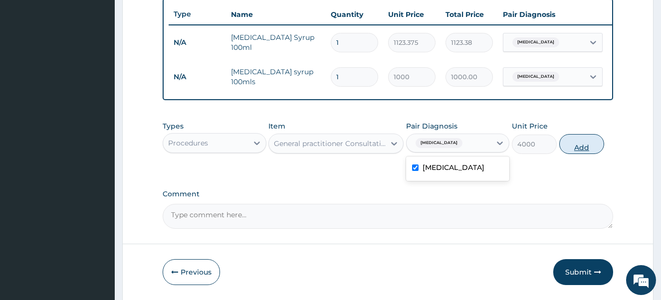
click at [576, 154] on button "Add" at bounding box center [581, 144] width 45 height 20
type input "0"
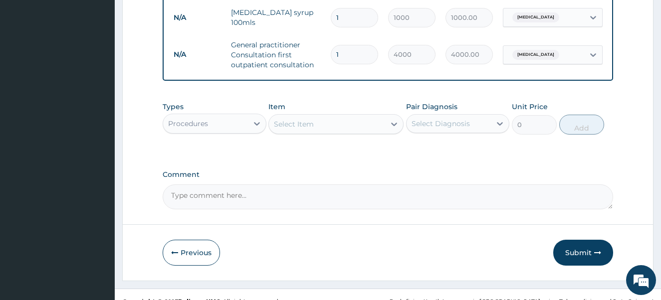
scroll to position [432, 0]
click at [581, 263] on button "Submit" at bounding box center [583, 252] width 60 height 26
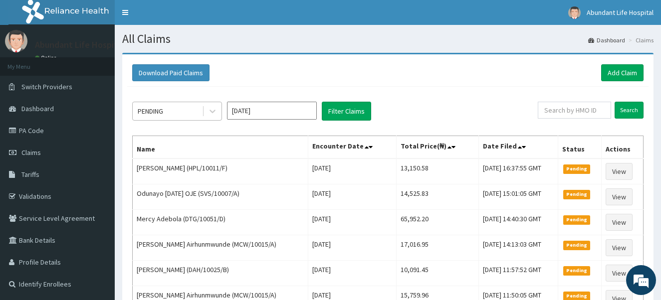
click at [174, 108] on div "PENDING" at bounding box center [167, 111] width 69 height 16
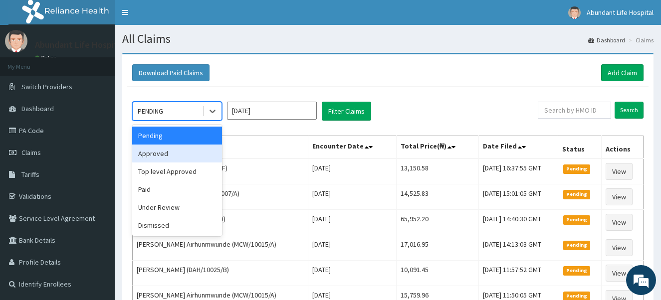
click at [172, 157] on div "Approved" at bounding box center [177, 154] width 90 height 18
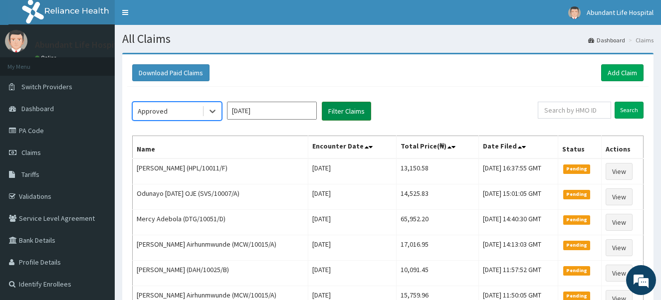
click at [341, 115] on button "Filter Claims" at bounding box center [346, 111] width 49 height 19
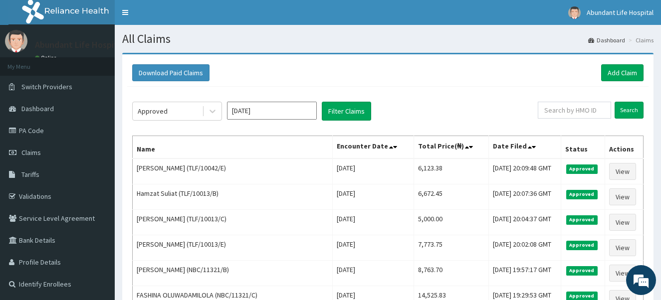
click at [469, 108] on div "Approved [DATE] Filter Claims" at bounding box center [334, 111] width 405 height 19
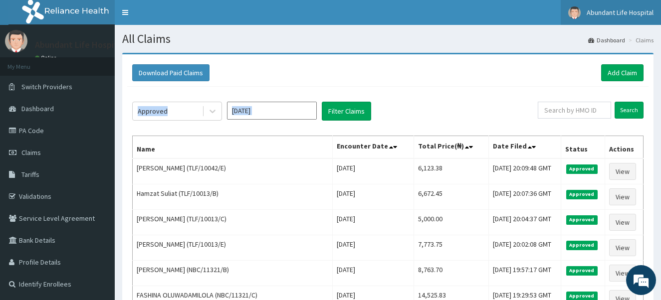
drag, startPoint x: 518, startPoint y: 60, endPoint x: 587, endPoint y: 13, distance: 83.7
